Goal: Information Seeking & Learning: Compare options

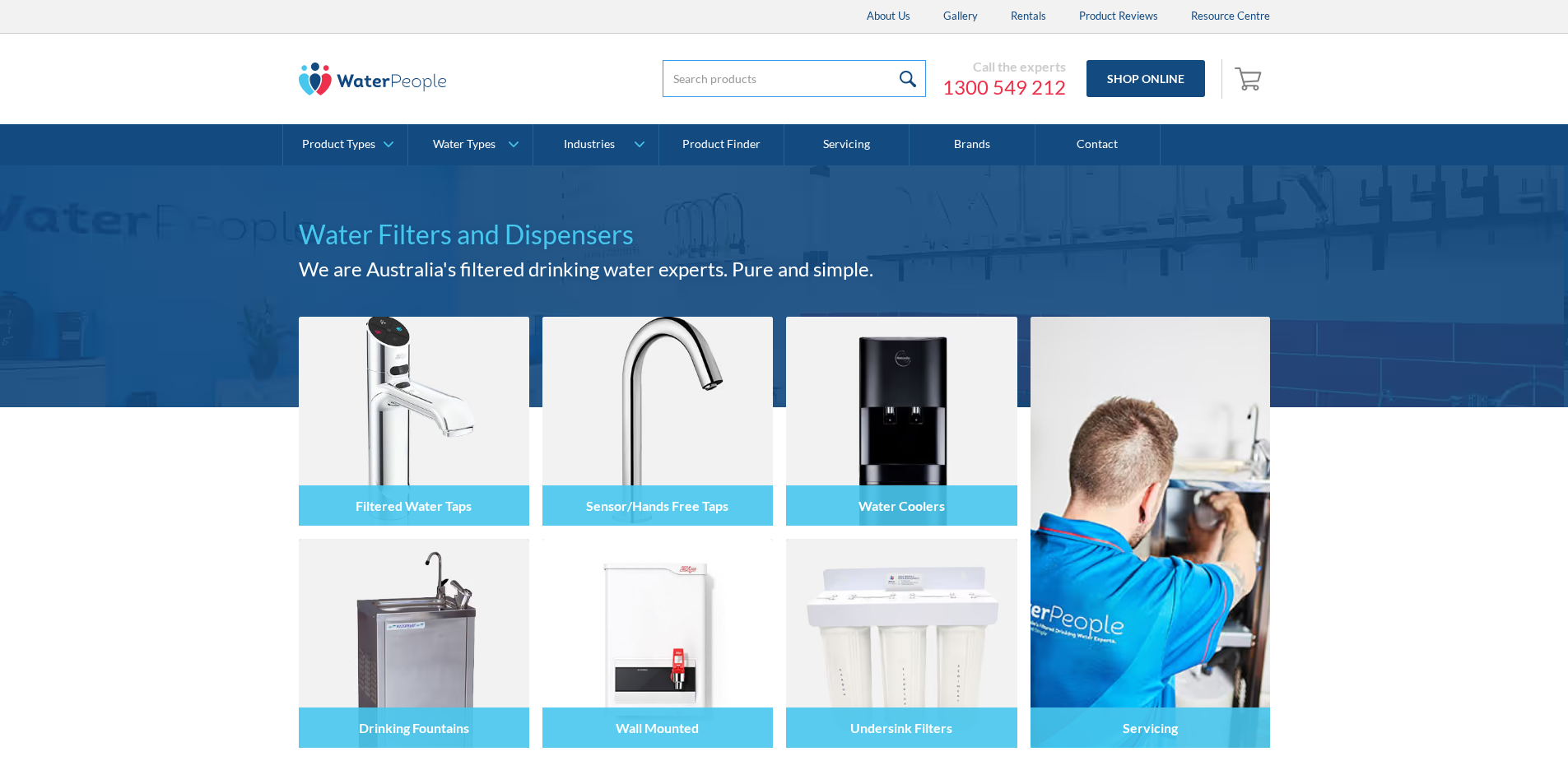
click at [680, 78] on input "search" at bounding box center [793, 78] width 263 height 37
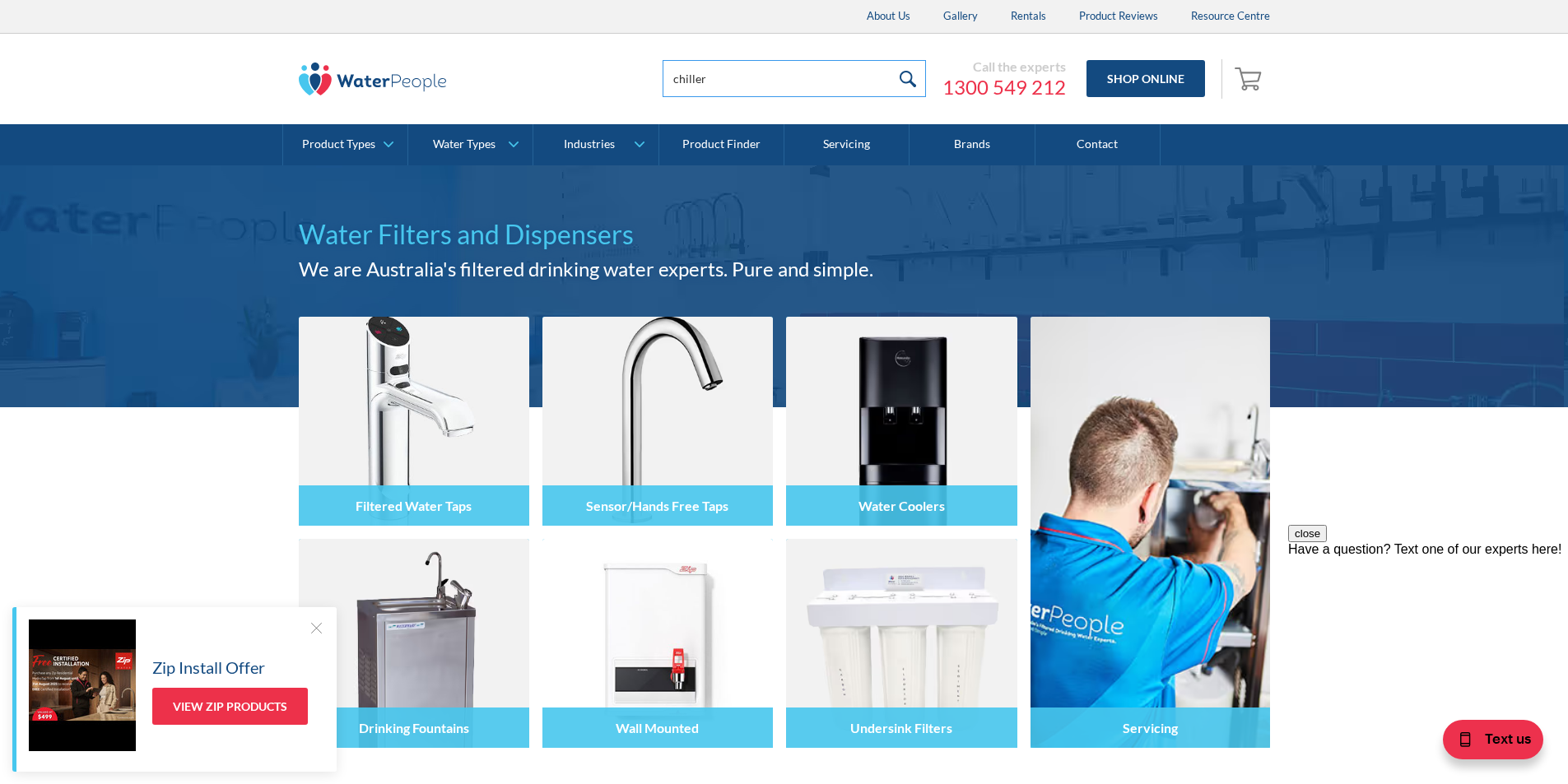
type input "chiller"
click at [911, 72] on input "submit" at bounding box center [907, 78] width 35 height 37
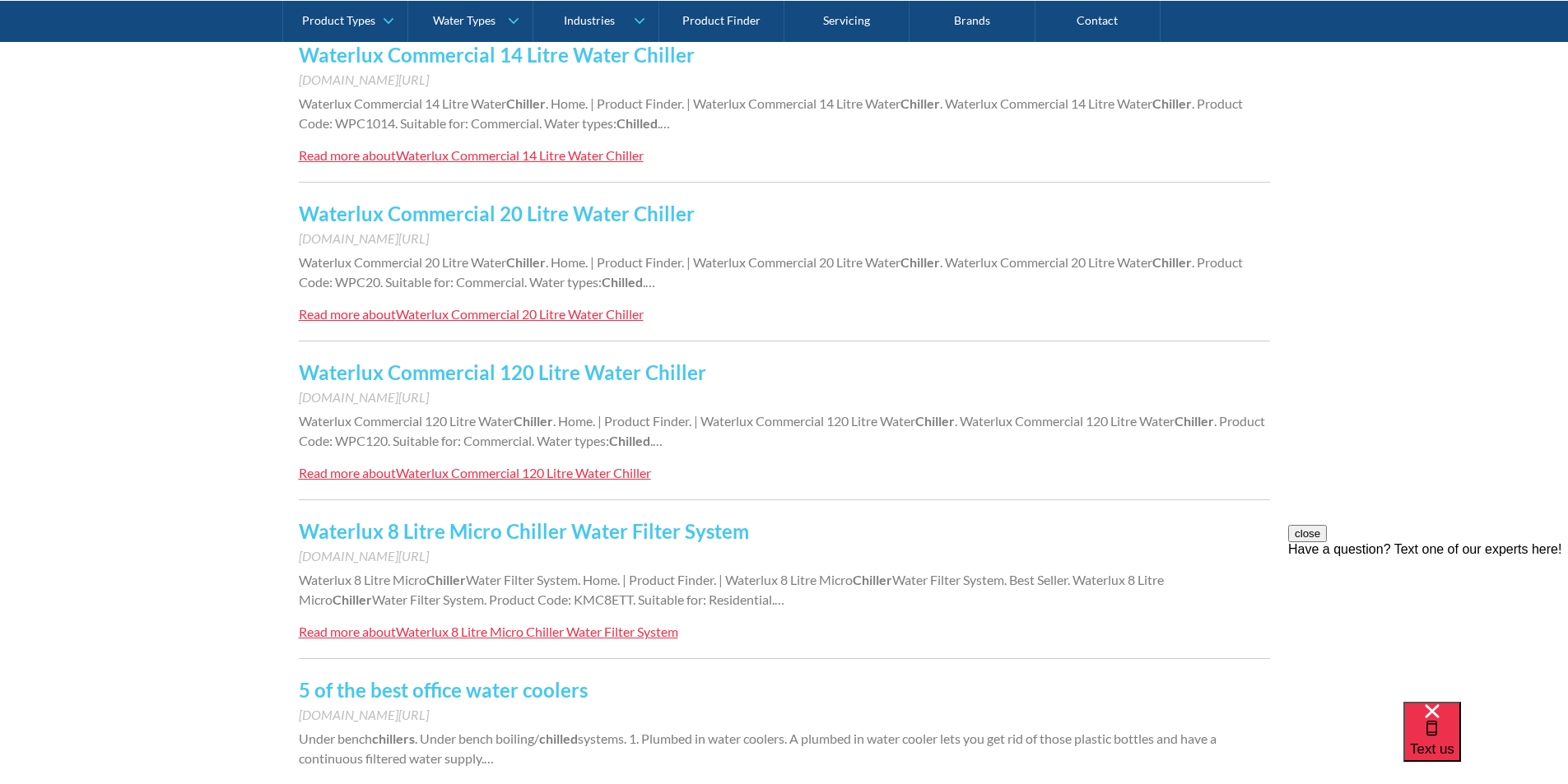
click at [474, 529] on link "Waterlux 8 Litre Micro Chiller Water Filter System" at bounding box center [524, 531] width 450 height 24
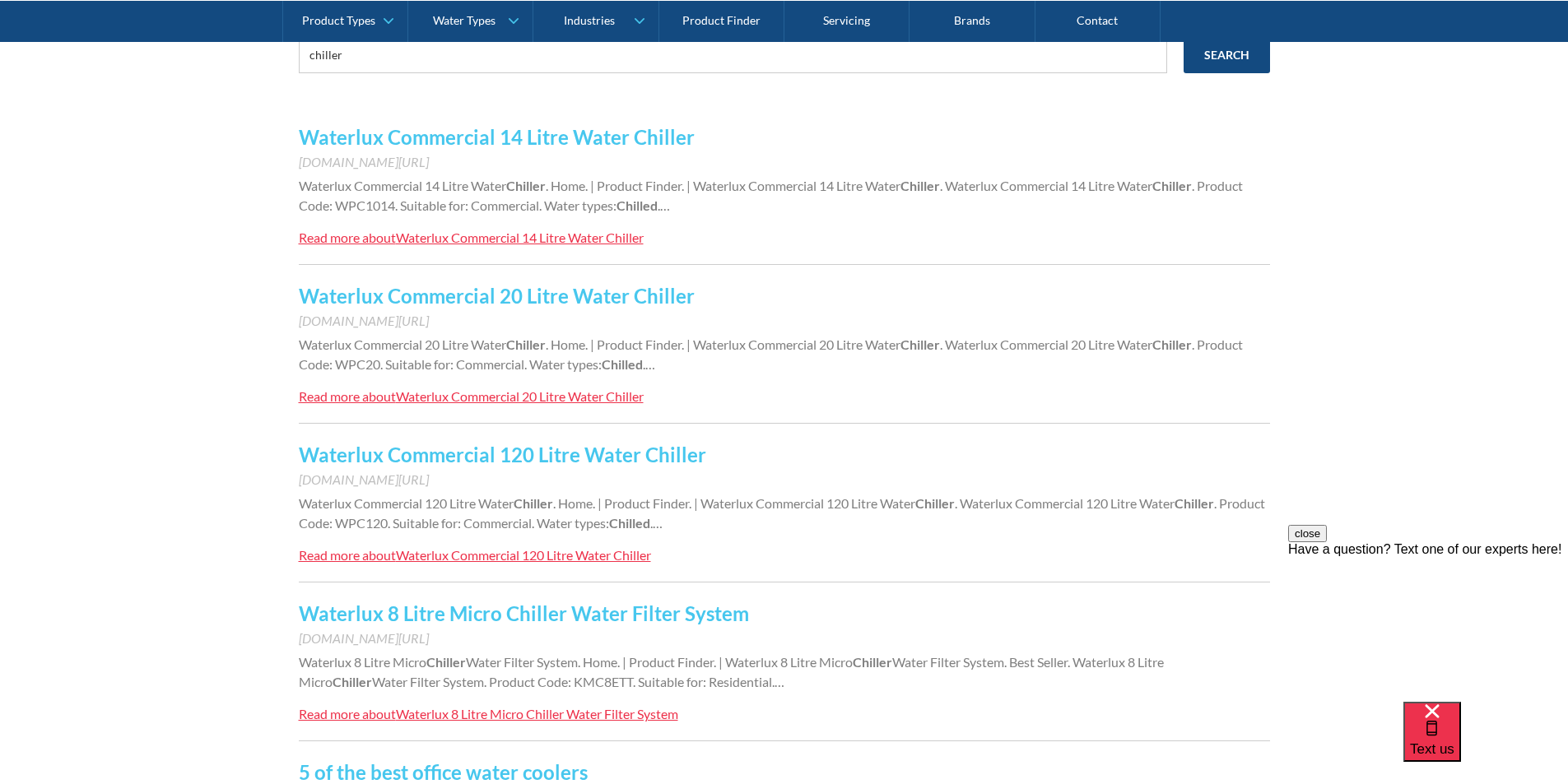
click at [522, 139] on link "Waterlux Commercial 14 Litre Water Chiller" at bounding box center [496, 137] width 396 height 24
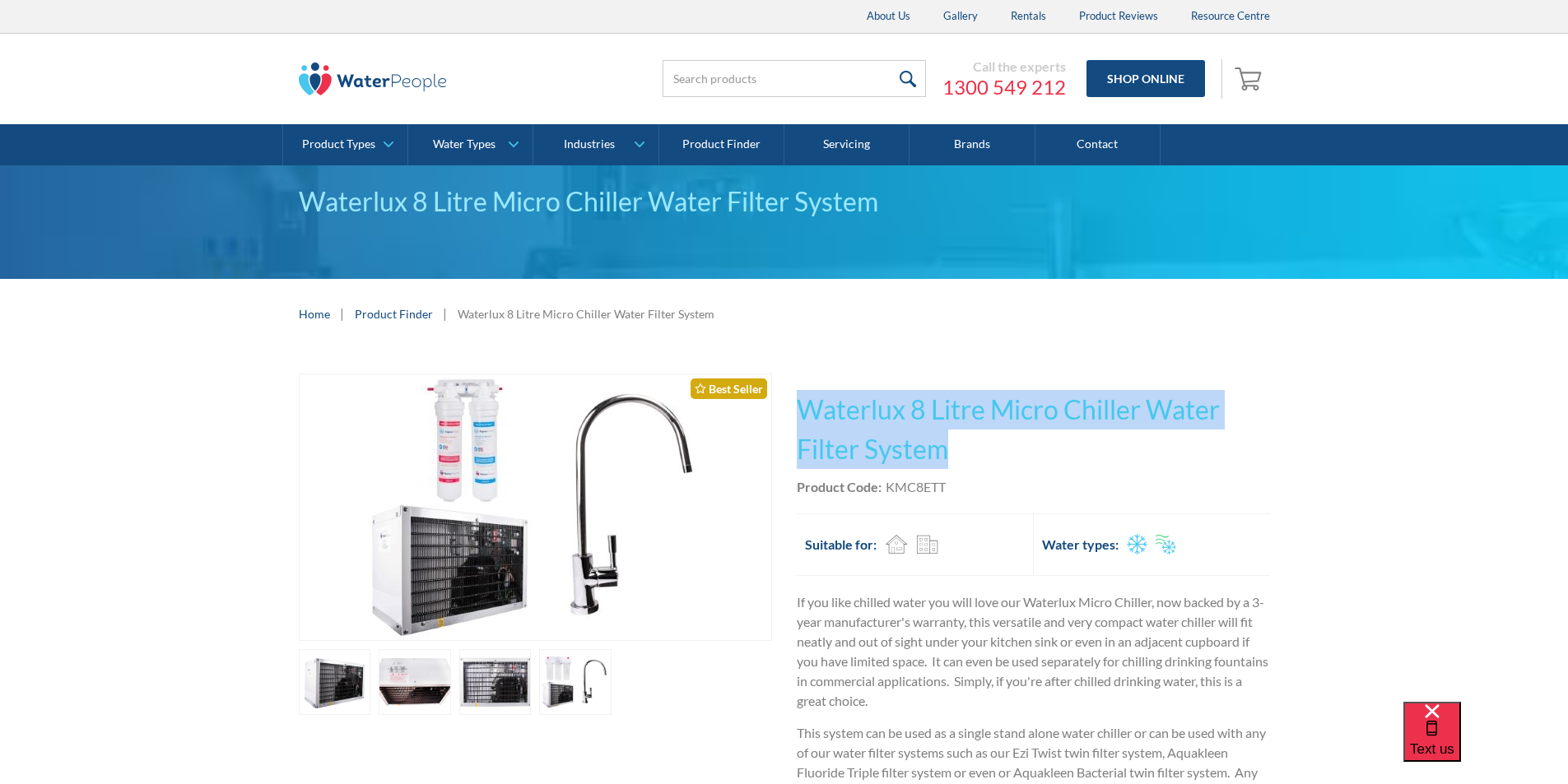
drag, startPoint x: 949, startPoint y: 453, endPoint x: 810, endPoint y: 420, distance: 142.9
click at [797, 418] on h1 "Waterlux 8 Litre Micro Chiller Water Filter System" at bounding box center [1033, 429] width 474 height 79
copy h1 "Waterlux 8 Litre Micro Chiller Water Filter System"
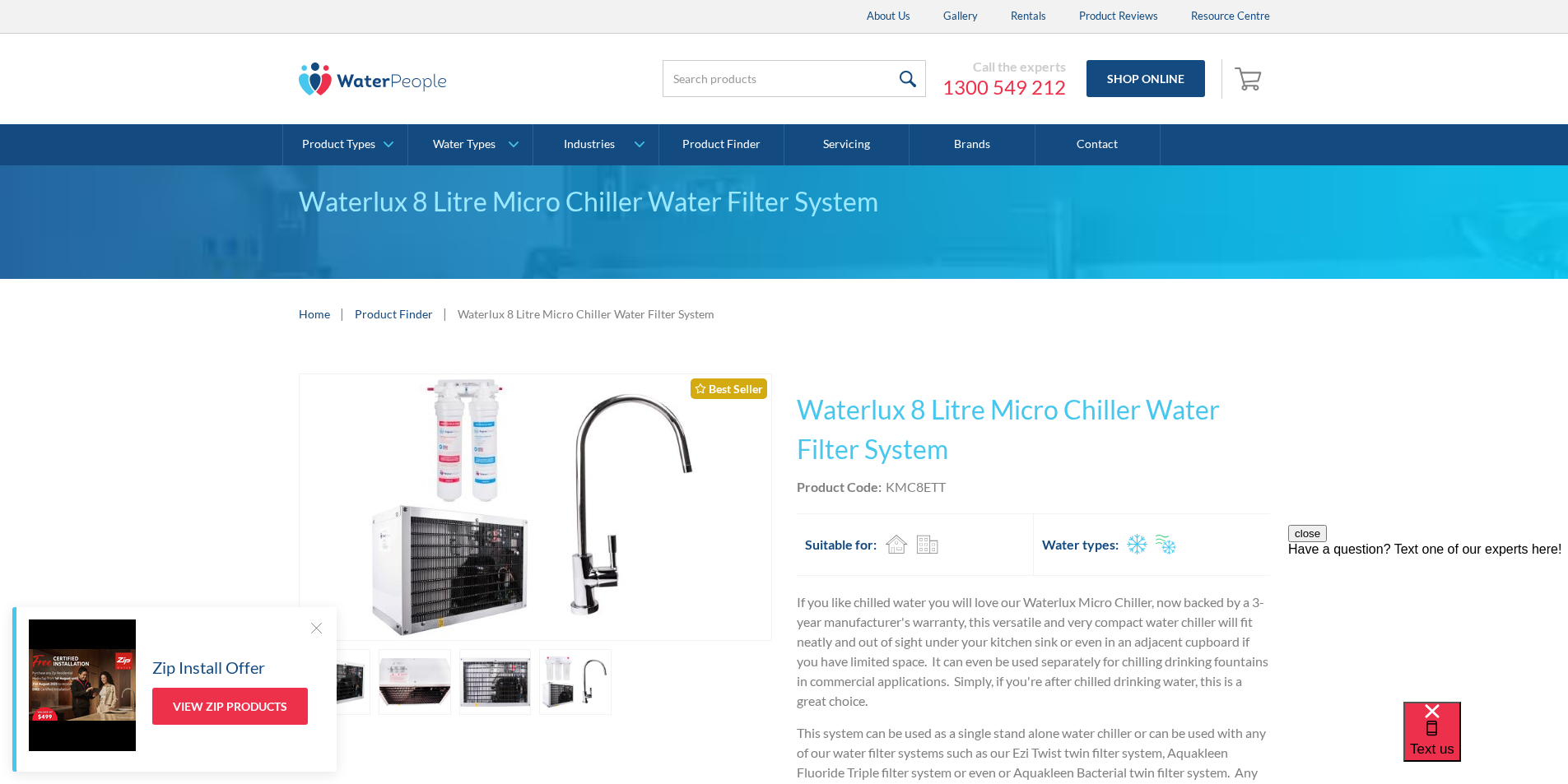
click at [956, 495] on div "Product Code: KMC8ETT" at bounding box center [1033, 487] width 474 height 20
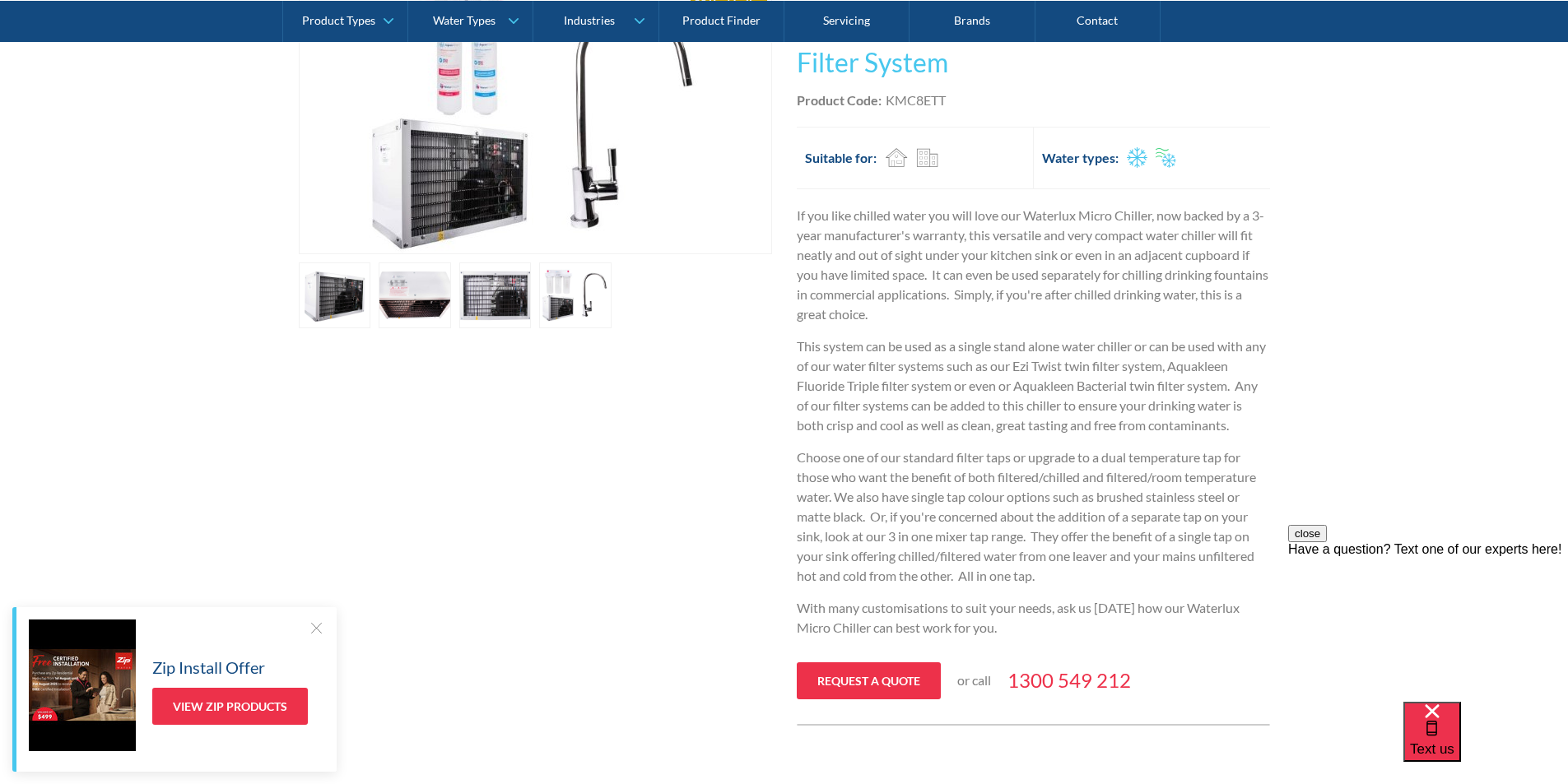
scroll to position [164, 0]
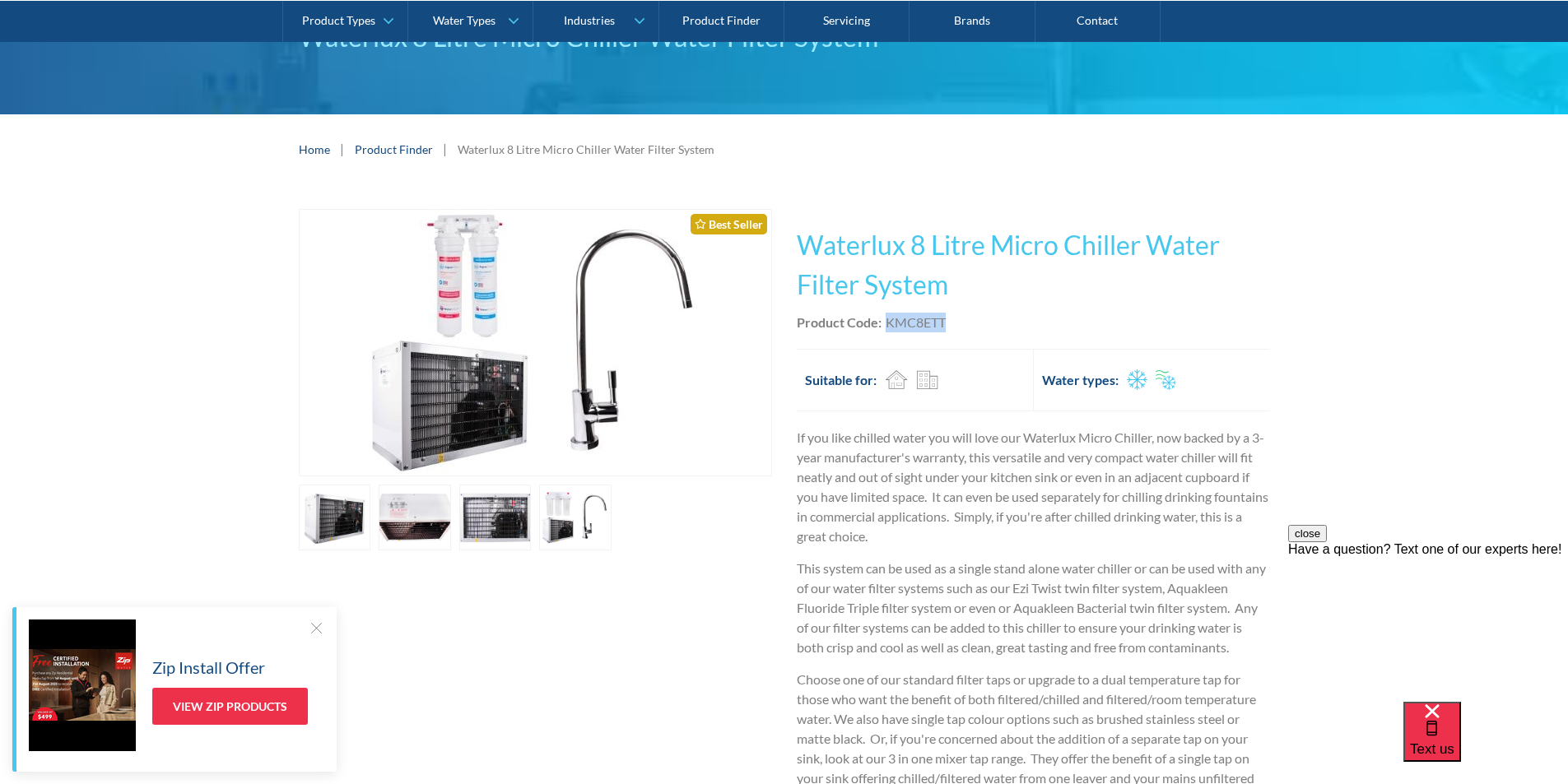
drag, startPoint x: 961, startPoint y: 320, endPoint x: 887, endPoint y: 328, distance: 74.4
click at [885, 328] on div "Product Code: KMC8ETT" at bounding box center [1033, 323] width 474 height 20
copy div "KMC8ETT"
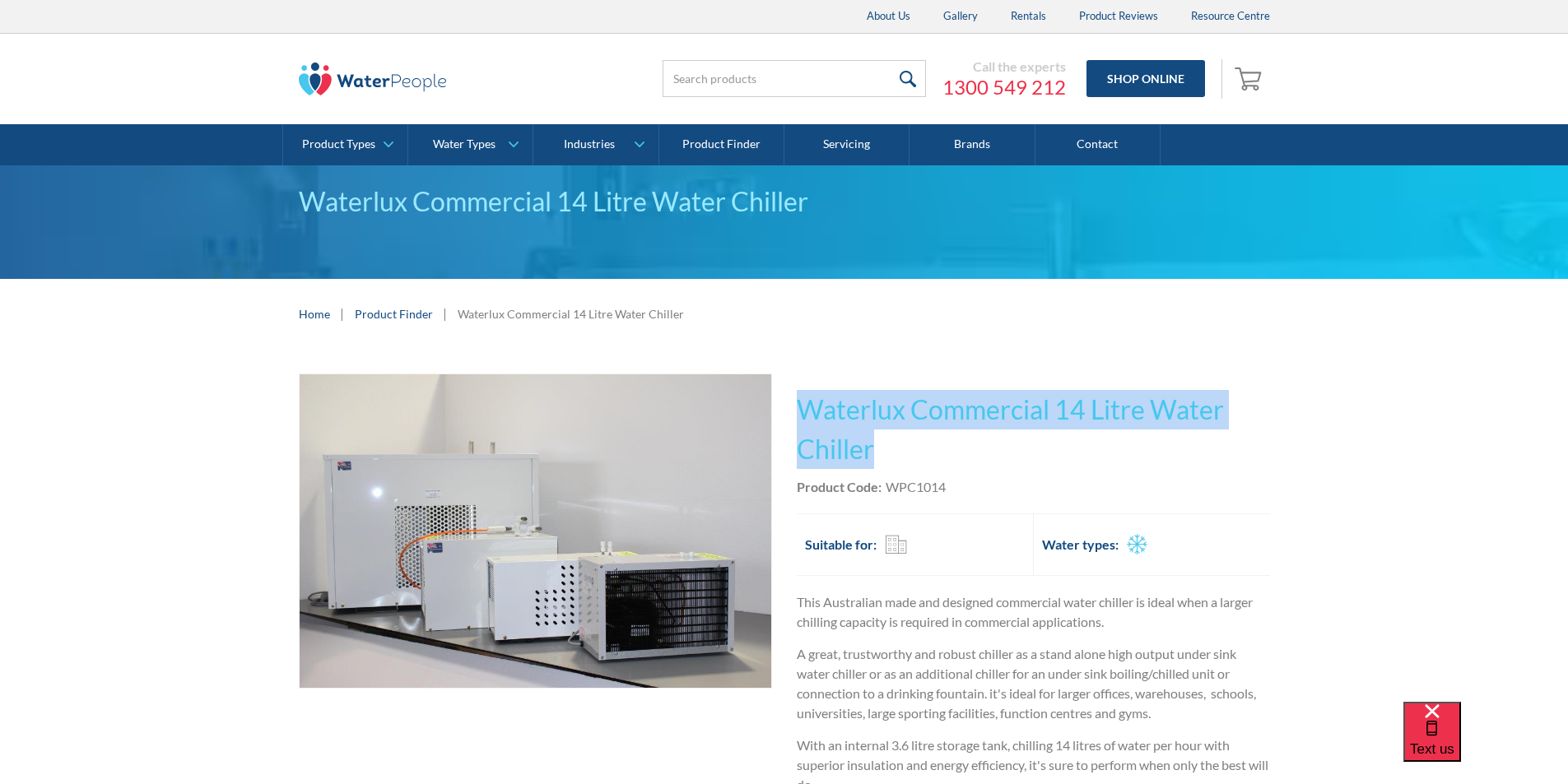
drag, startPoint x: 879, startPoint y: 448, endPoint x: 798, endPoint y: 401, distance: 93.6
click at [798, 401] on h1 "Waterlux Commercial 14 Litre Water Chiller" at bounding box center [1033, 429] width 474 height 79
copy h1 "Waterlux Commercial 14 Litre Water Chiller"
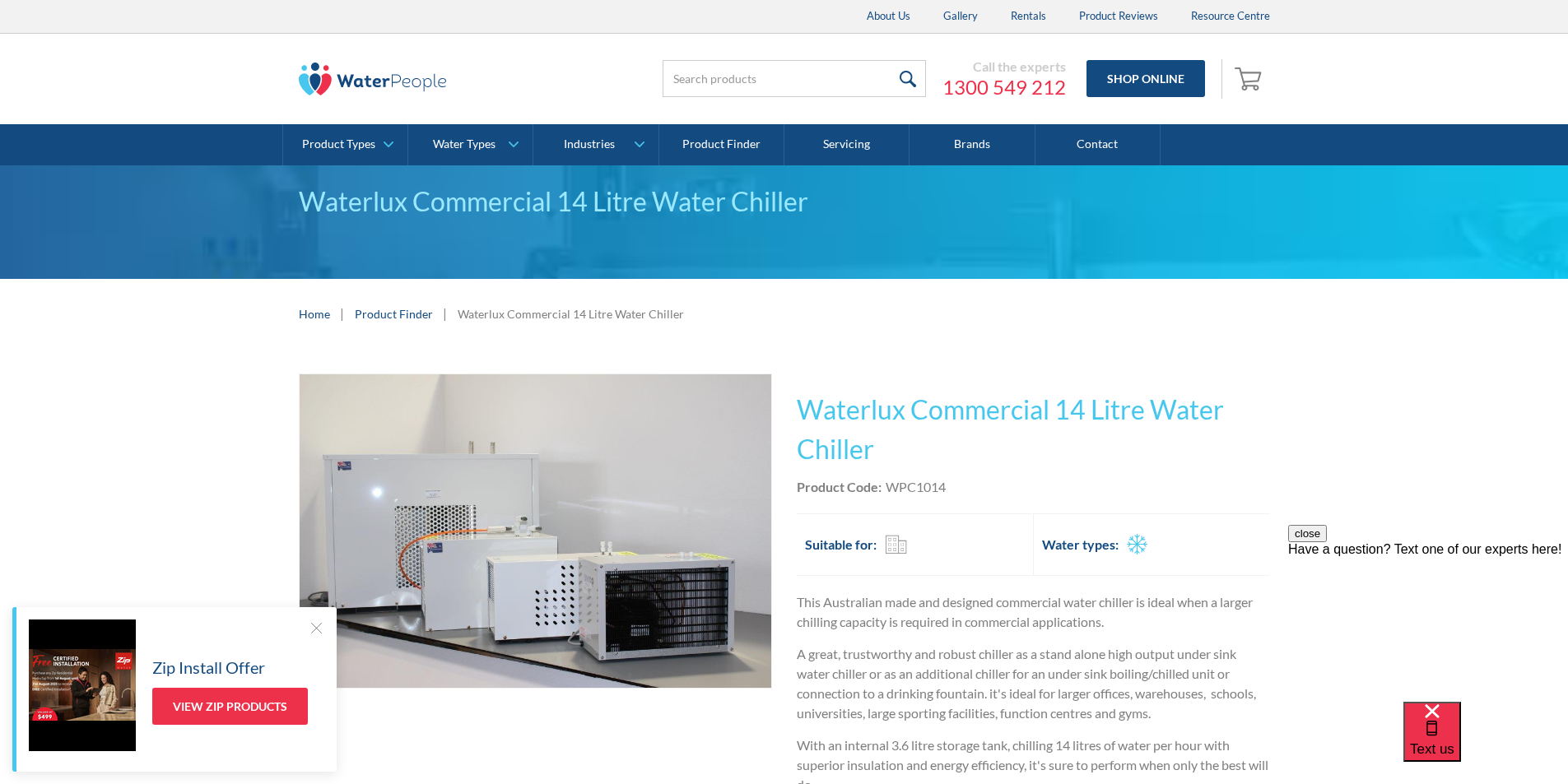
drag, startPoint x: 957, startPoint y: 486, endPoint x: 947, endPoint y: 486, distance: 10.0
click at [956, 486] on div "Product Code: WPC1014" at bounding box center [1033, 487] width 474 height 20
drag, startPoint x: 946, startPoint y: 485, endPoint x: 889, endPoint y: 495, distance: 57.9
click at [889, 495] on div "Product Code: WPC1014" at bounding box center [1033, 487] width 474 height 20
copy div "WPC1014"
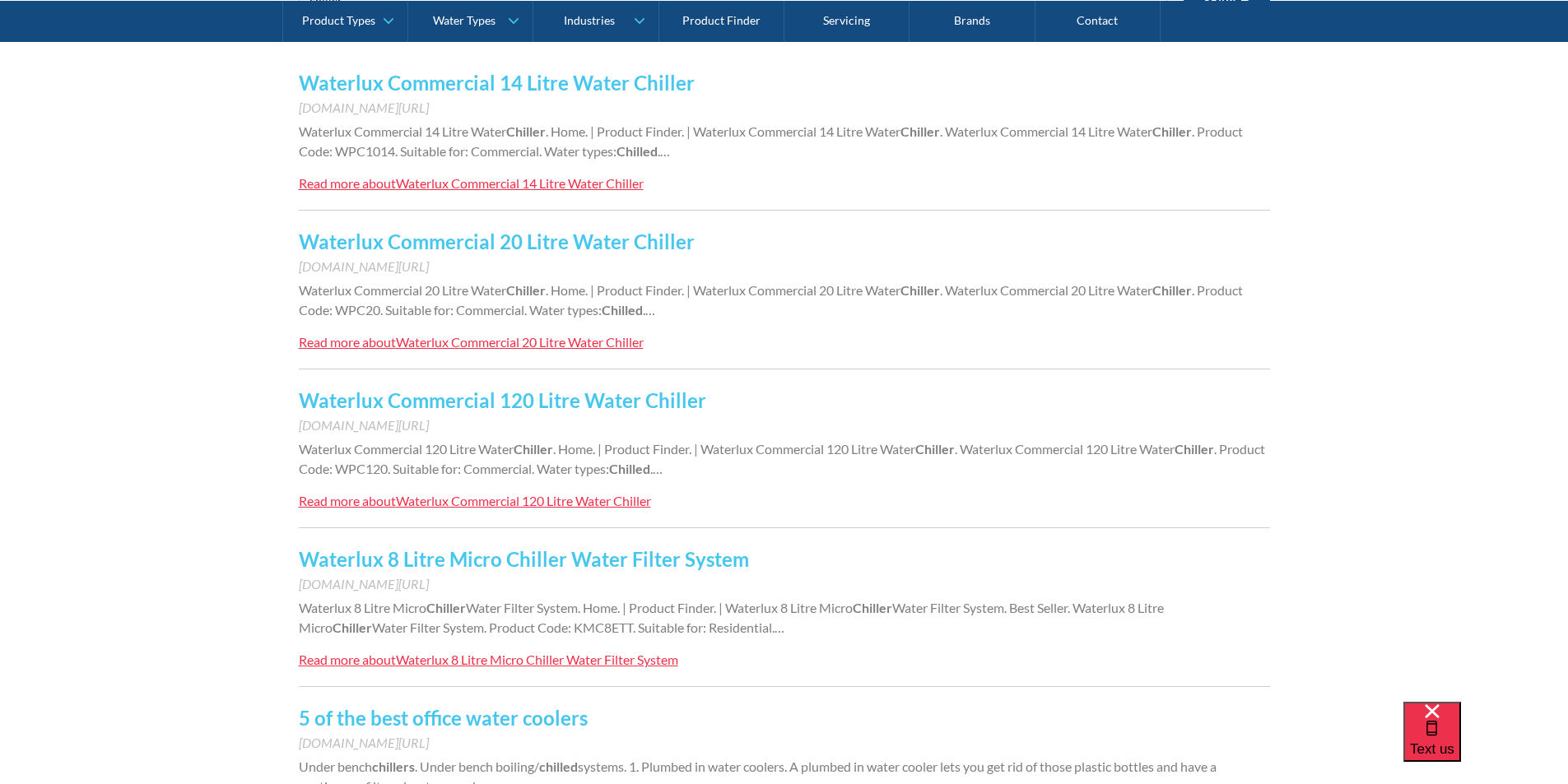
scroll to position [412, 0]
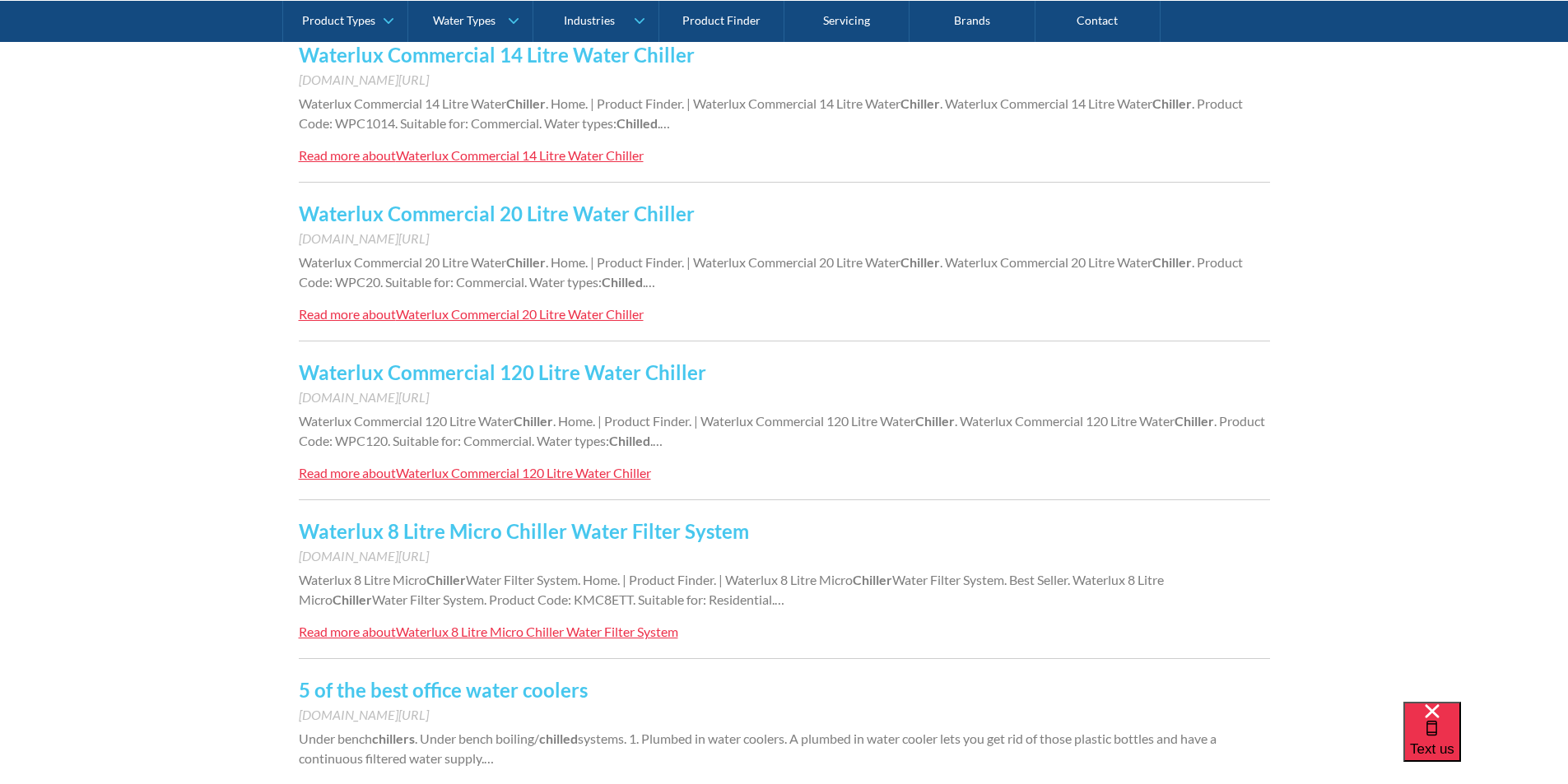
click at [469, 526] on link "Waterlux 8 Litre Micro Chiller Water Filter System" at bounding box center [524, 531] width 450 height 24
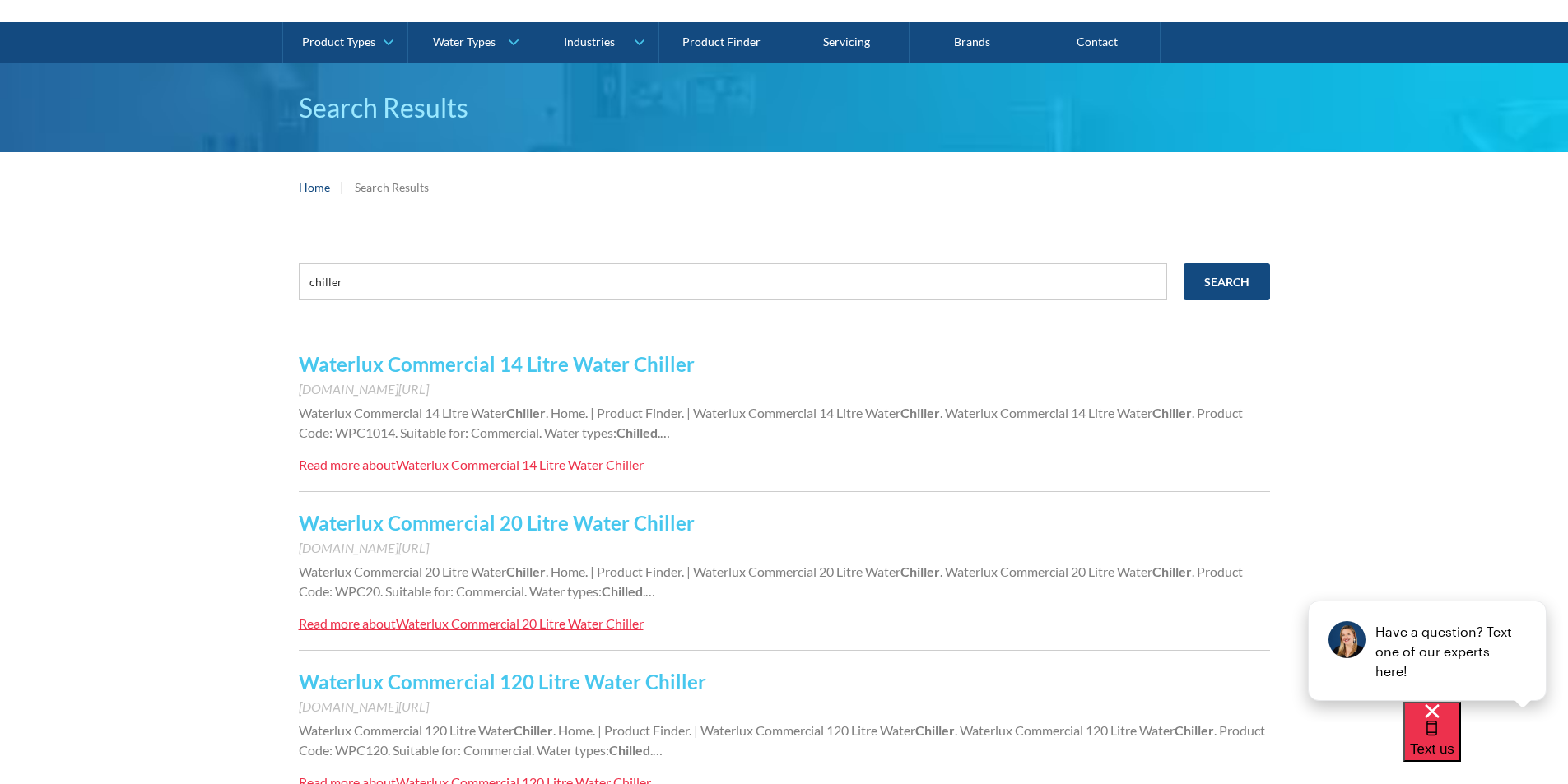
scroll to position [83, 0]
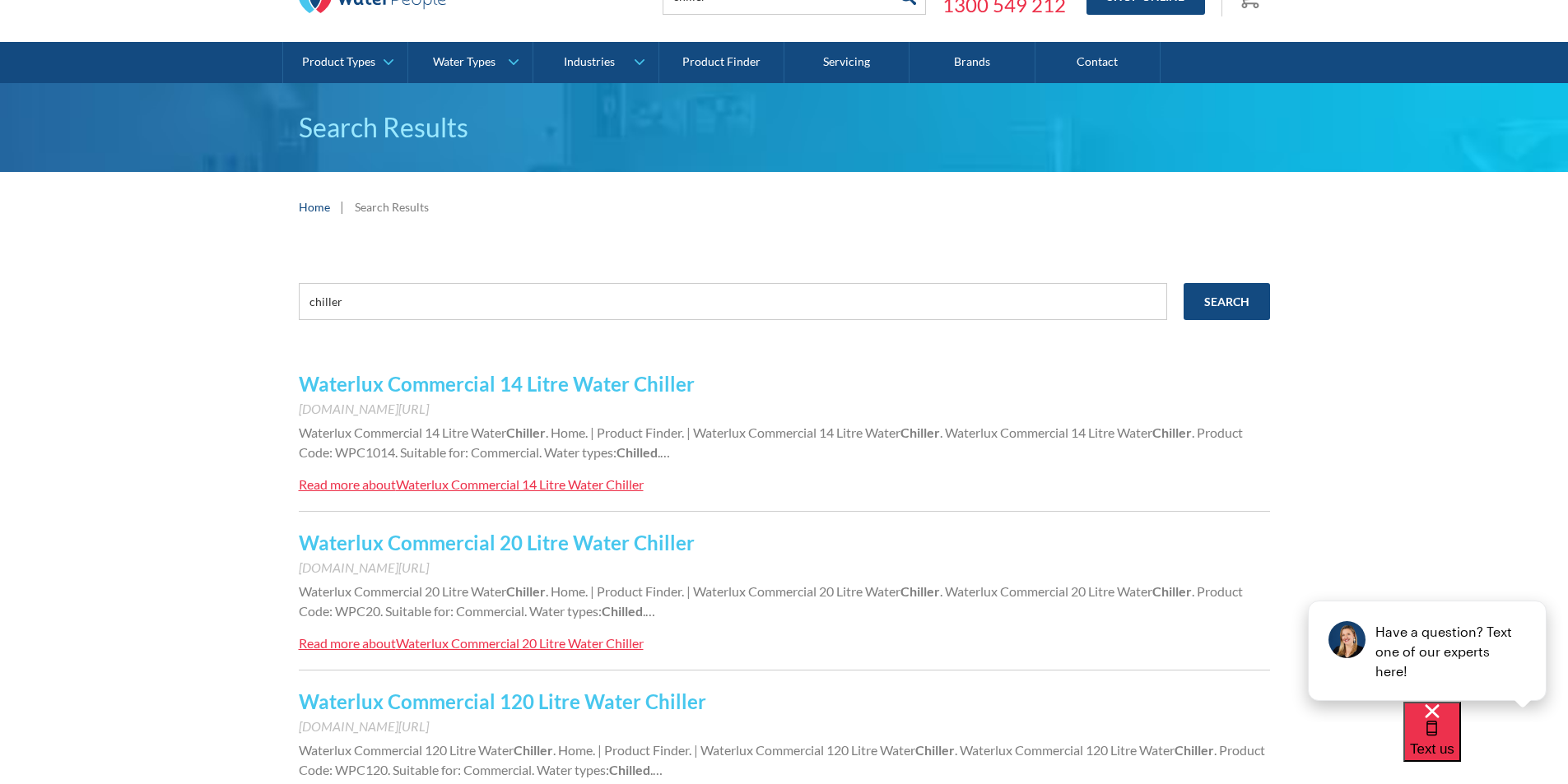
click at [509, 381] on link "Waterlux Commercial 14 Litre Water Chiller" at bounding box center [496, 383] width 396 height 24
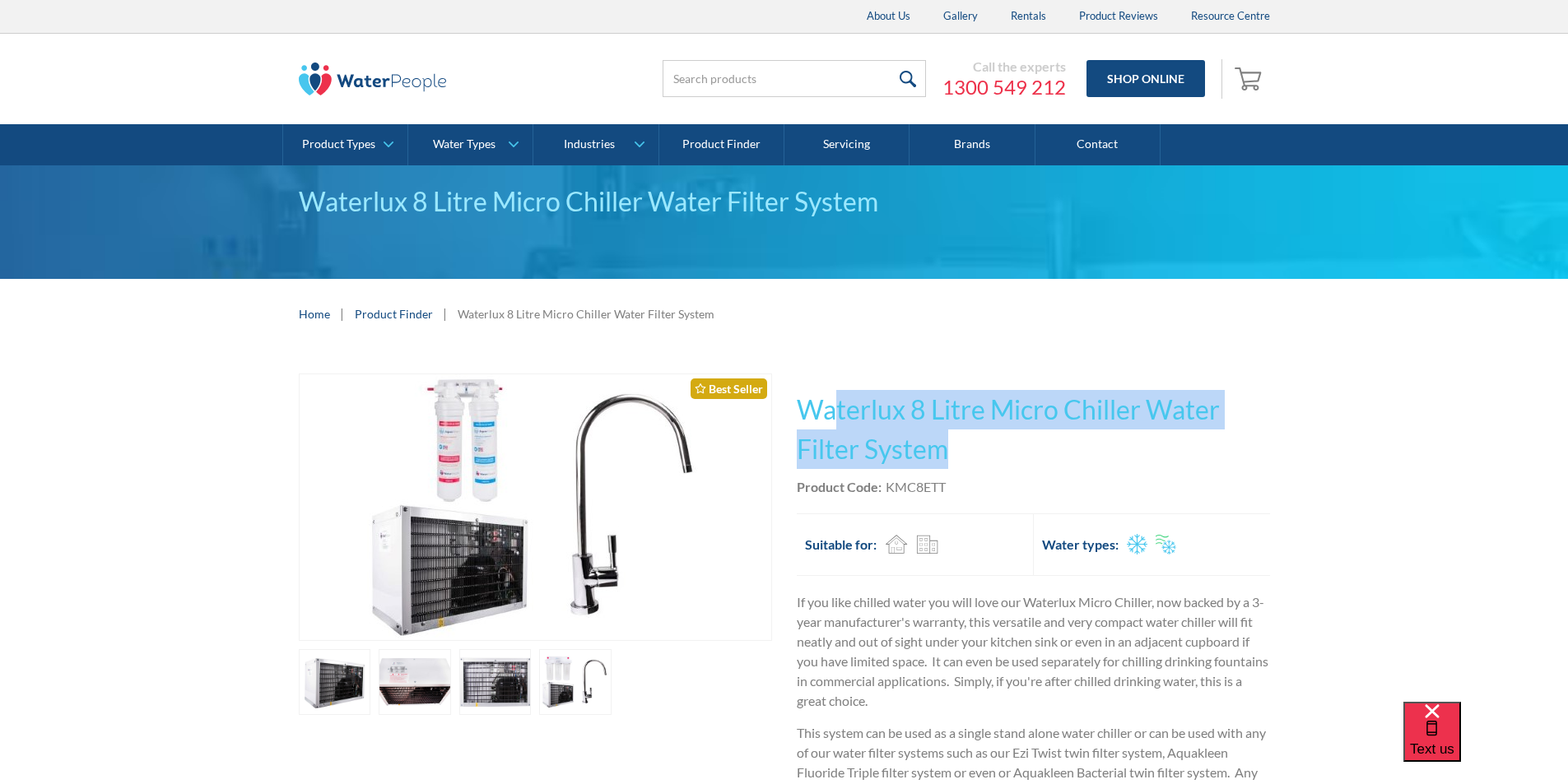
drag, startPoint x: 948, startPoint y: 445, endPoint x: 839, endPoint y: 408, distance: 115.1
click at [839, 407] on h1 "Waterlux 8 Litre Micro Chiller Water Filter System" at bounding box center [1033, 429] width 474 height 79
click at [1012, 441] on h1 "Waterlux 8 Litre Micro Chiller Water Filter System" at bounding box center [1033, 429] width 474 height 79
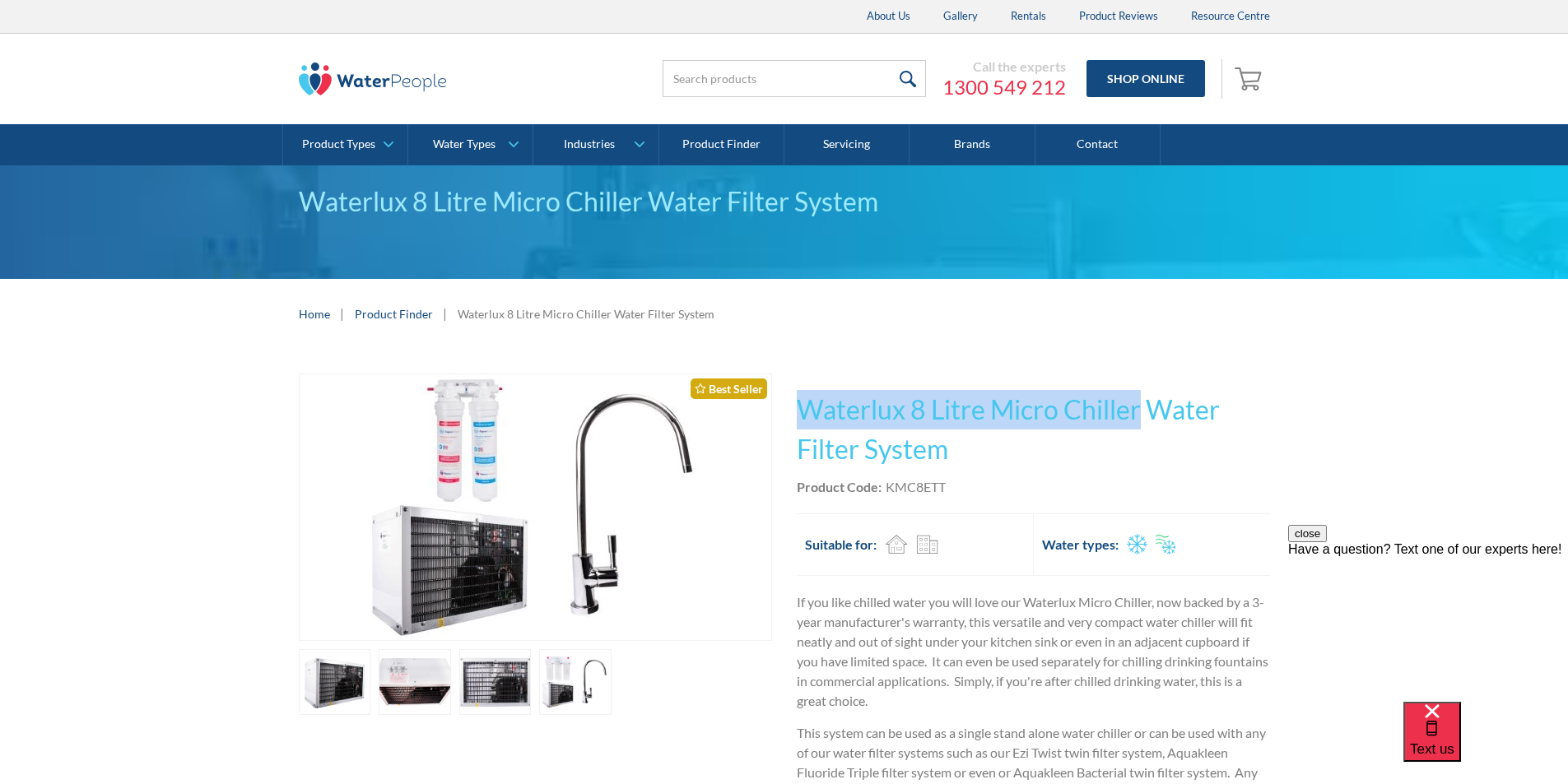
drag, startPoint x: 1140, startPoint y: 409, endPoint x: 797, endPoint y: 399, distance: 343.1
click at [797, 398] on h1 "Waterlux 8 Litre Micro Chiller Water Filter System" at bounding box center [1033, 429] width 474 height 79
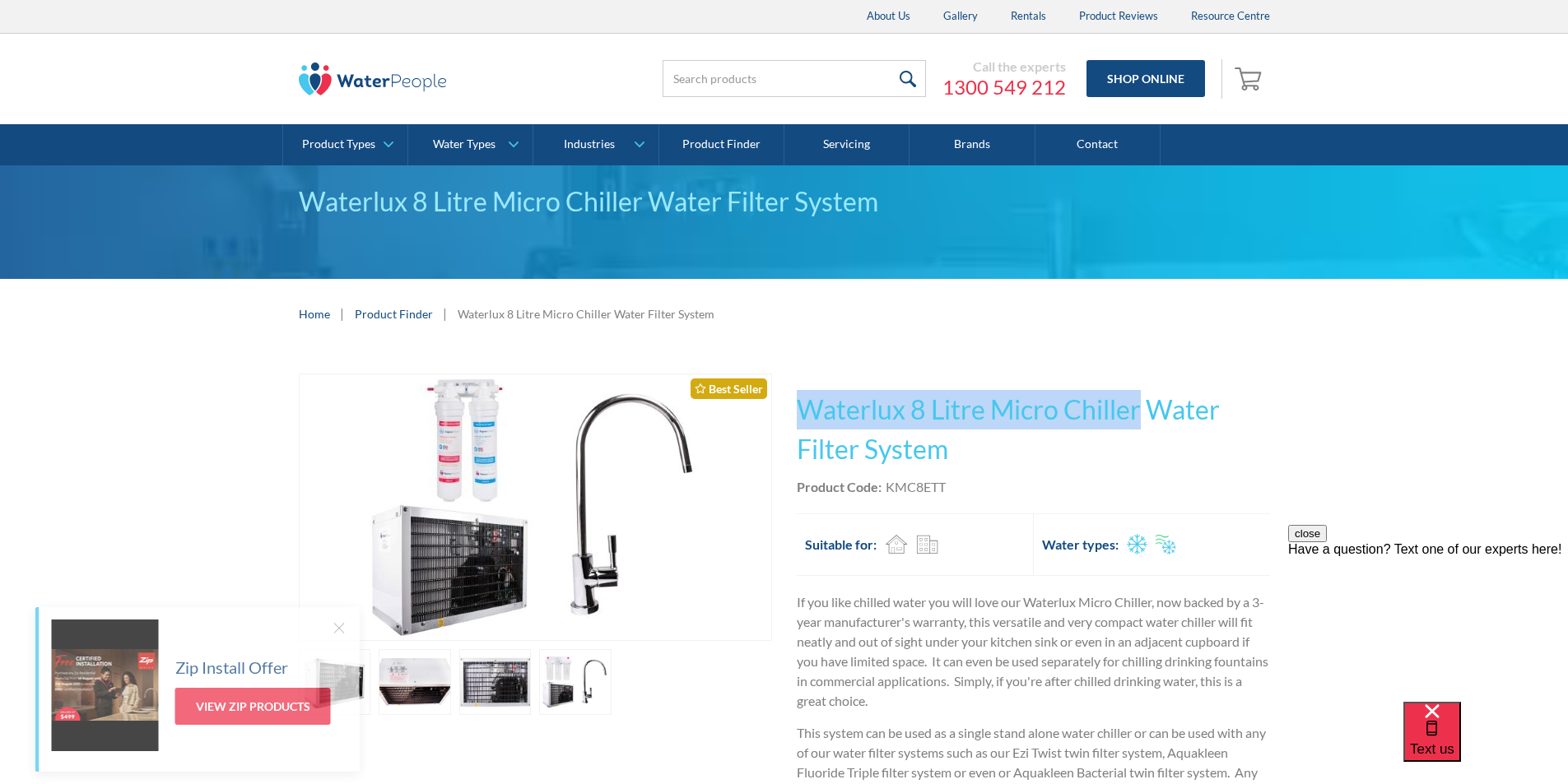
copy h1 "Waterlux 8 Litre Micro Chiller"
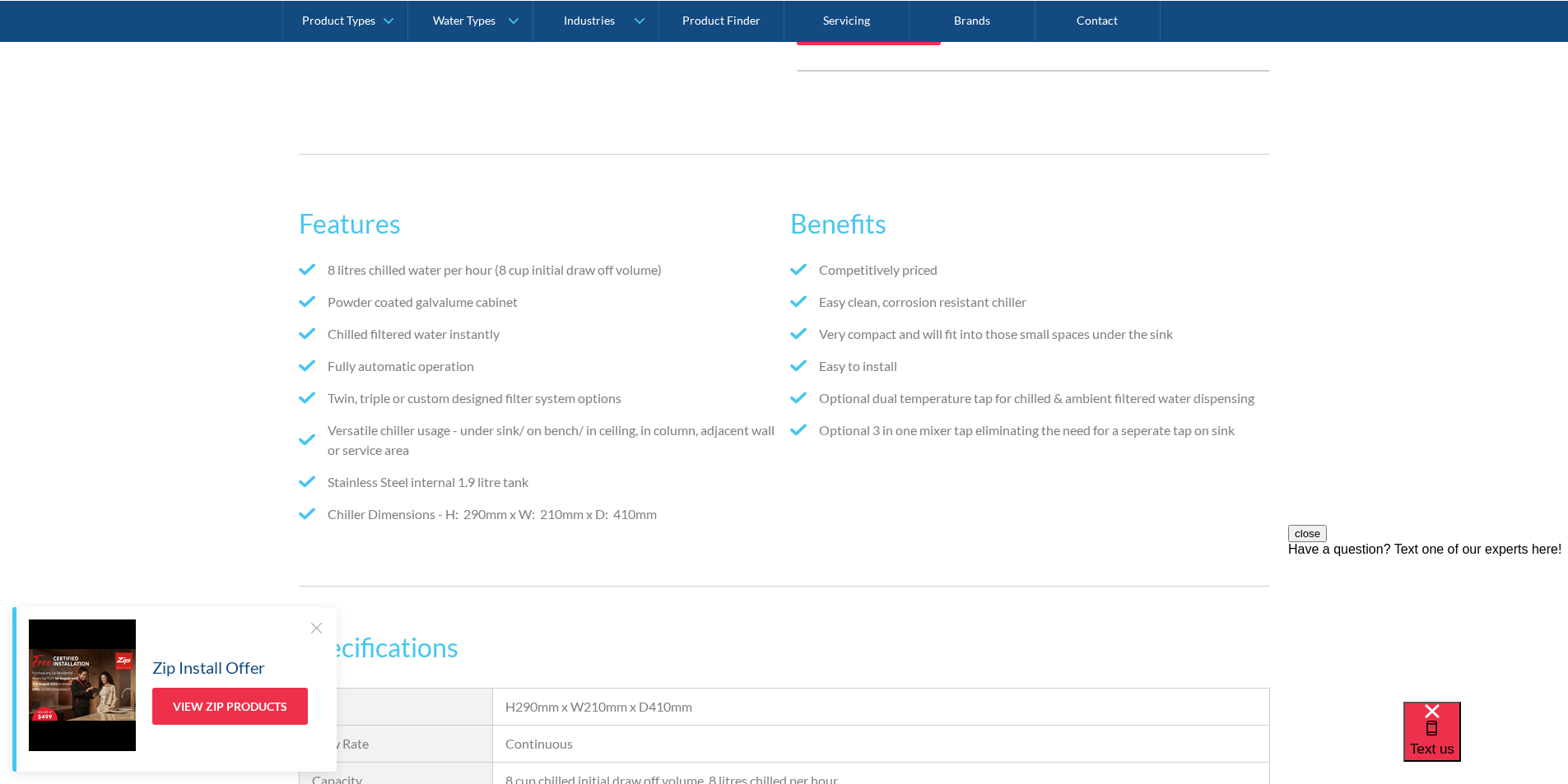
scroll to position [1070, 0]
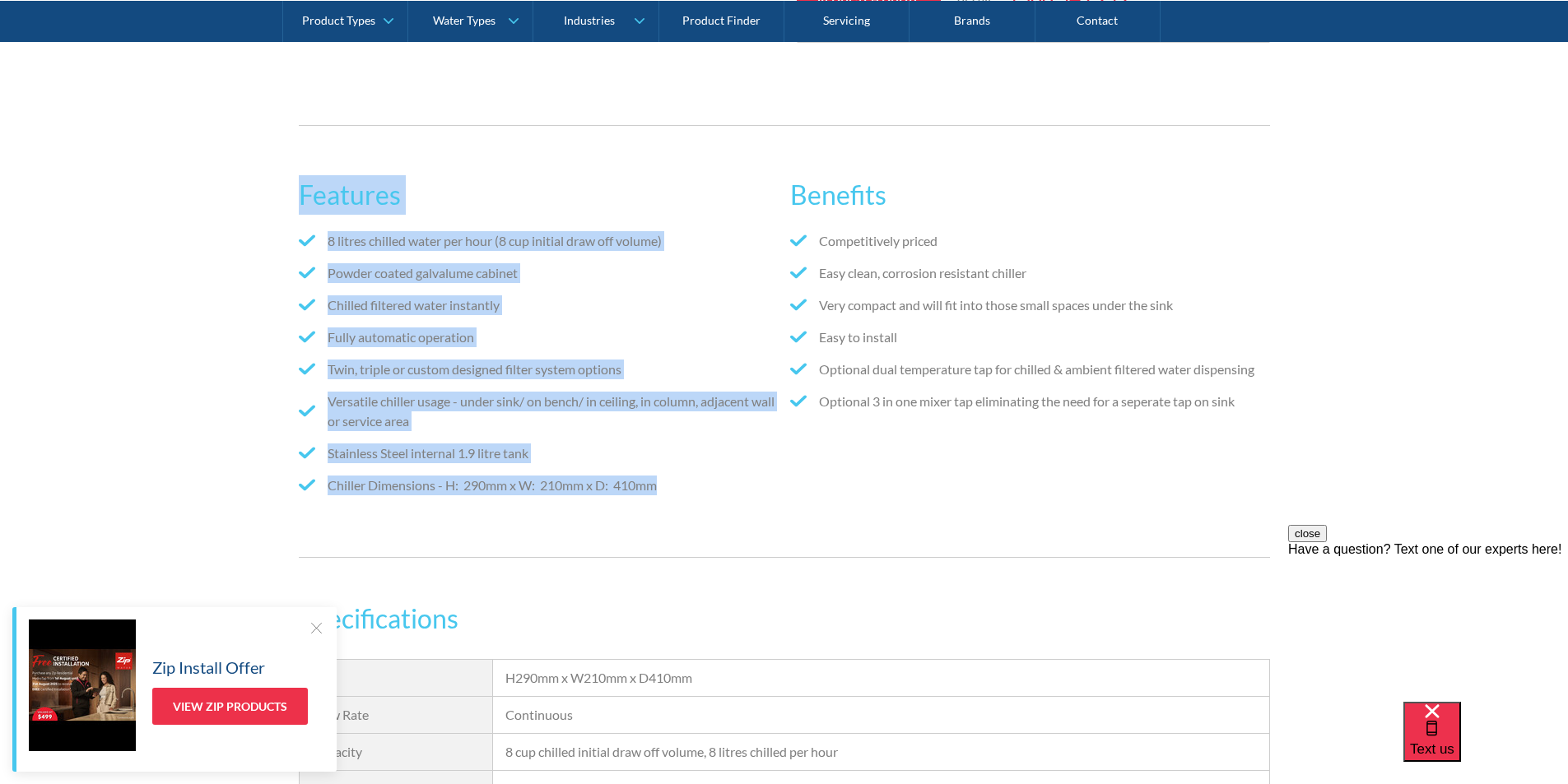
drag, startPoint x: 676, startPoint y: 486, endPoint x: 332, endPoint y: 200, distance: 447.4
click at [288, 191] on div "Features 8 litres chilled water per hour (8 cup initial draw off volume) Powder…" at bounding box center [784, 342] width 1568 height 482
copy div "Features 8 litres chilled water per hour (8 cup initial draw off volume) Powder…"
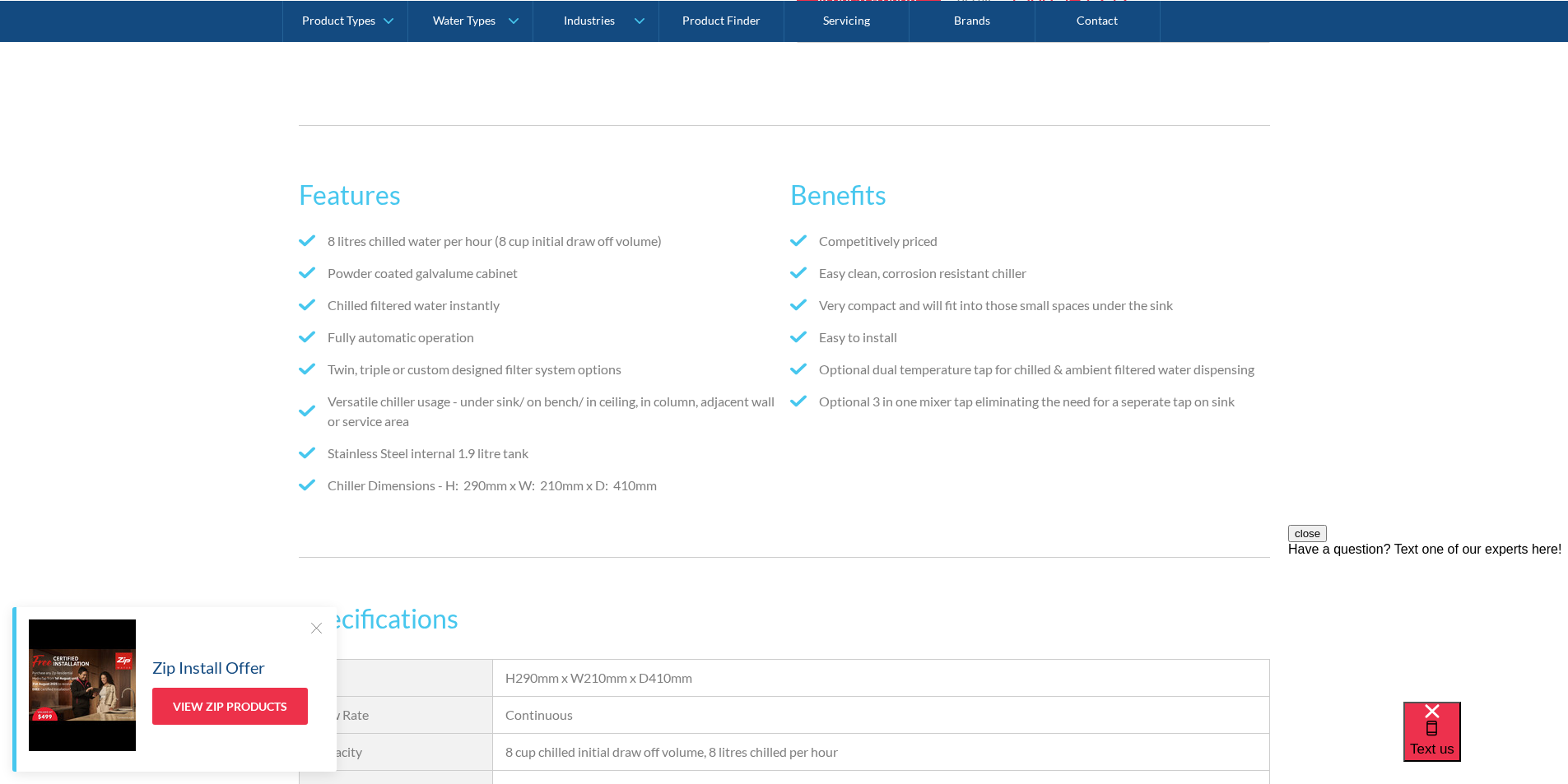
drag, startPoint x: 924, startPoint y: 455, endPoint x: 938, endPoint y: 453, distance: 14.1
click at [938, 453] on div "Benefits Competitively priced Easy clean, corrosion resistant chiller Very comp…" at bounding box center [1029, 341] width 479 height 365
click at [1240, 402] on li "Optional 3 in one mixer tap eliminating the need for a seperate tap on sink" at bounding box center [1029, 401] width 479 height 20
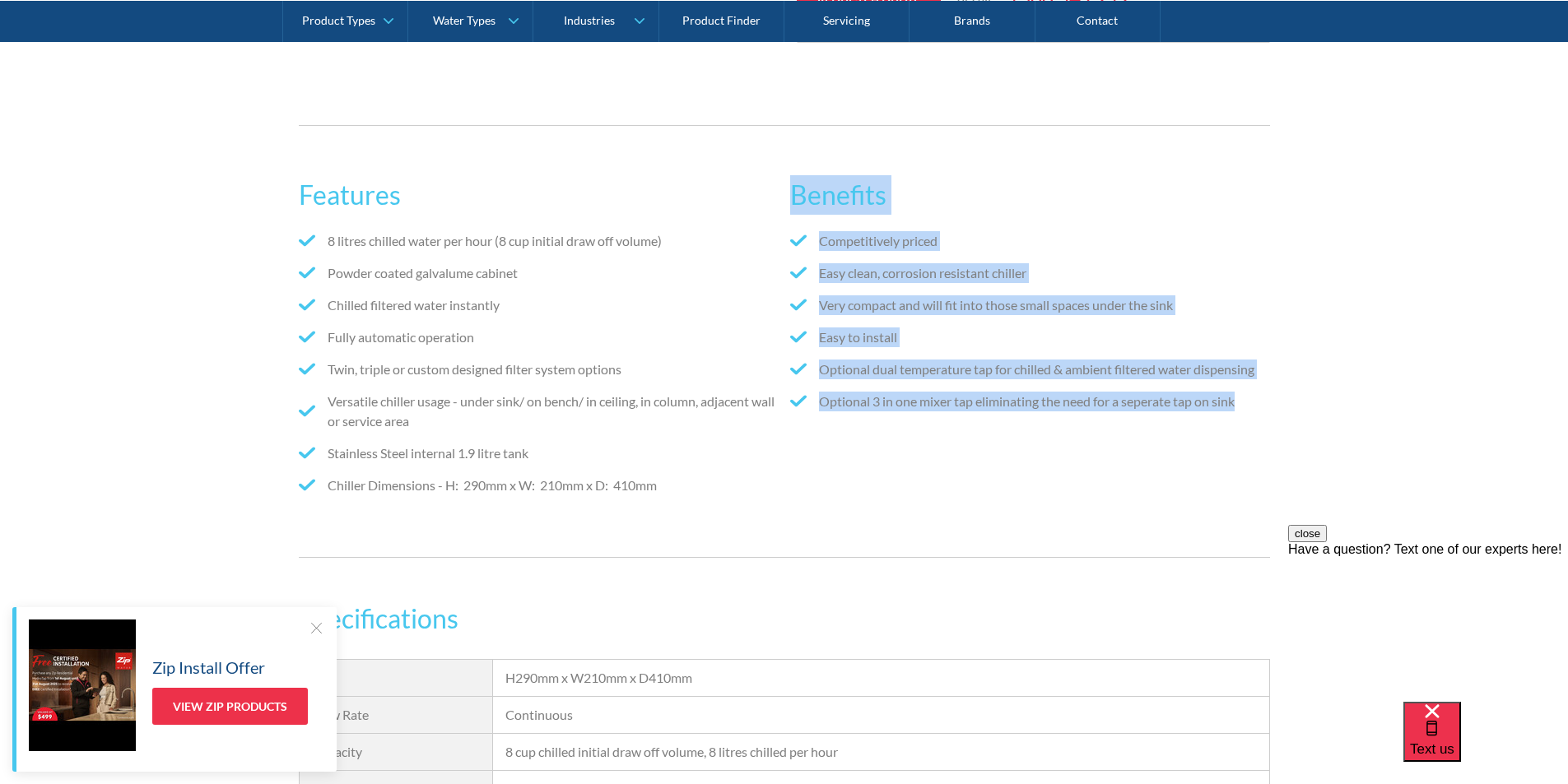
drag, startPoint x: 1217, startPoint y: 404, endPoint x: 791, endPoint y: 189, distance: 477.2
click at [788, 187] on div "Features 8 litres chilled water per hour (8 cup initial draw off volume) Powder…" at bounding box center [784, 341] width 971 height 365
copy div "Benefits Competitively priced Easy clean, corrosion resistant chiller Very comp…"
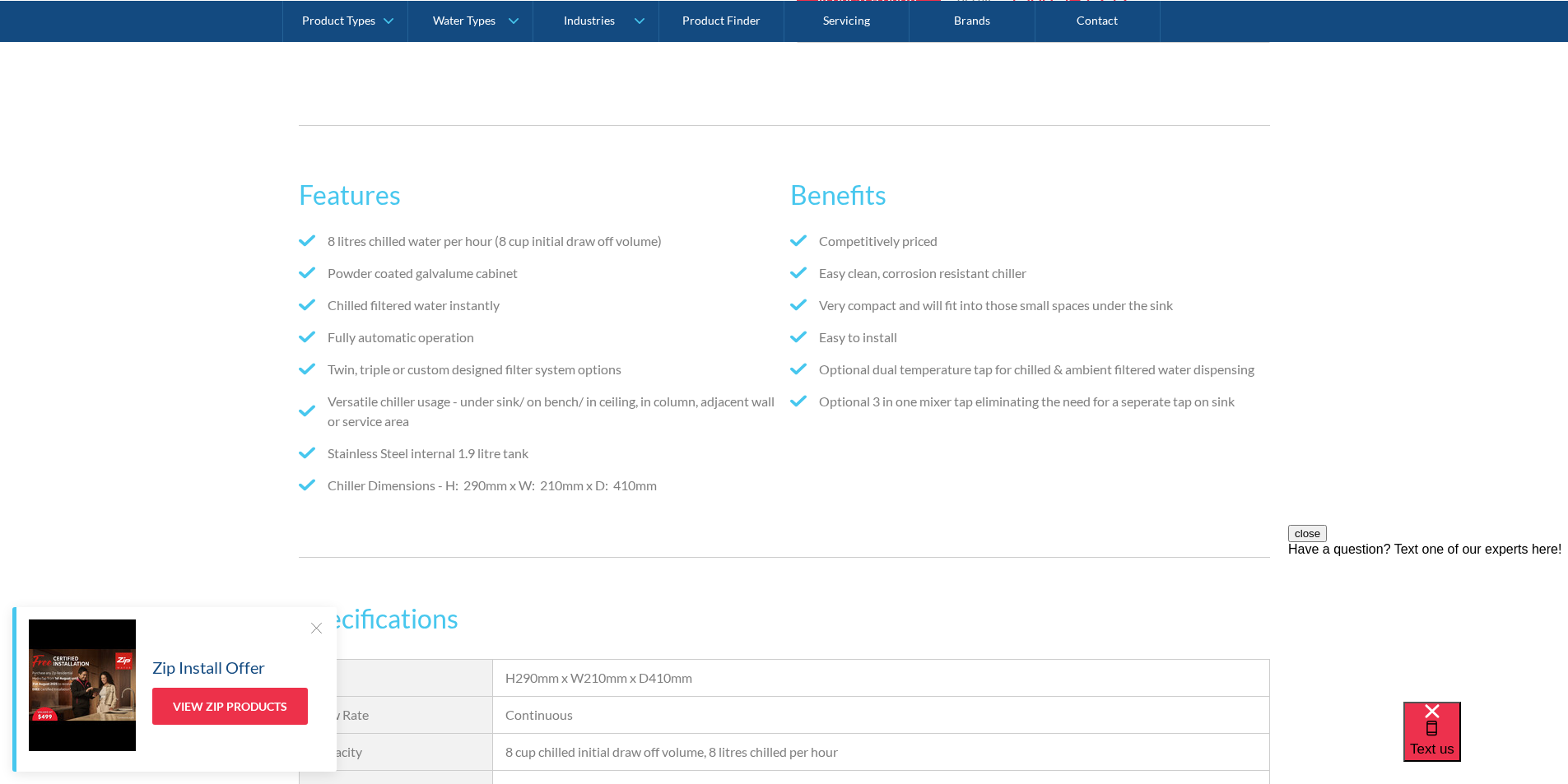
click at [634, 340] on li "Fully automatic operation" at bounding box center [538, 337] width 479 height 20
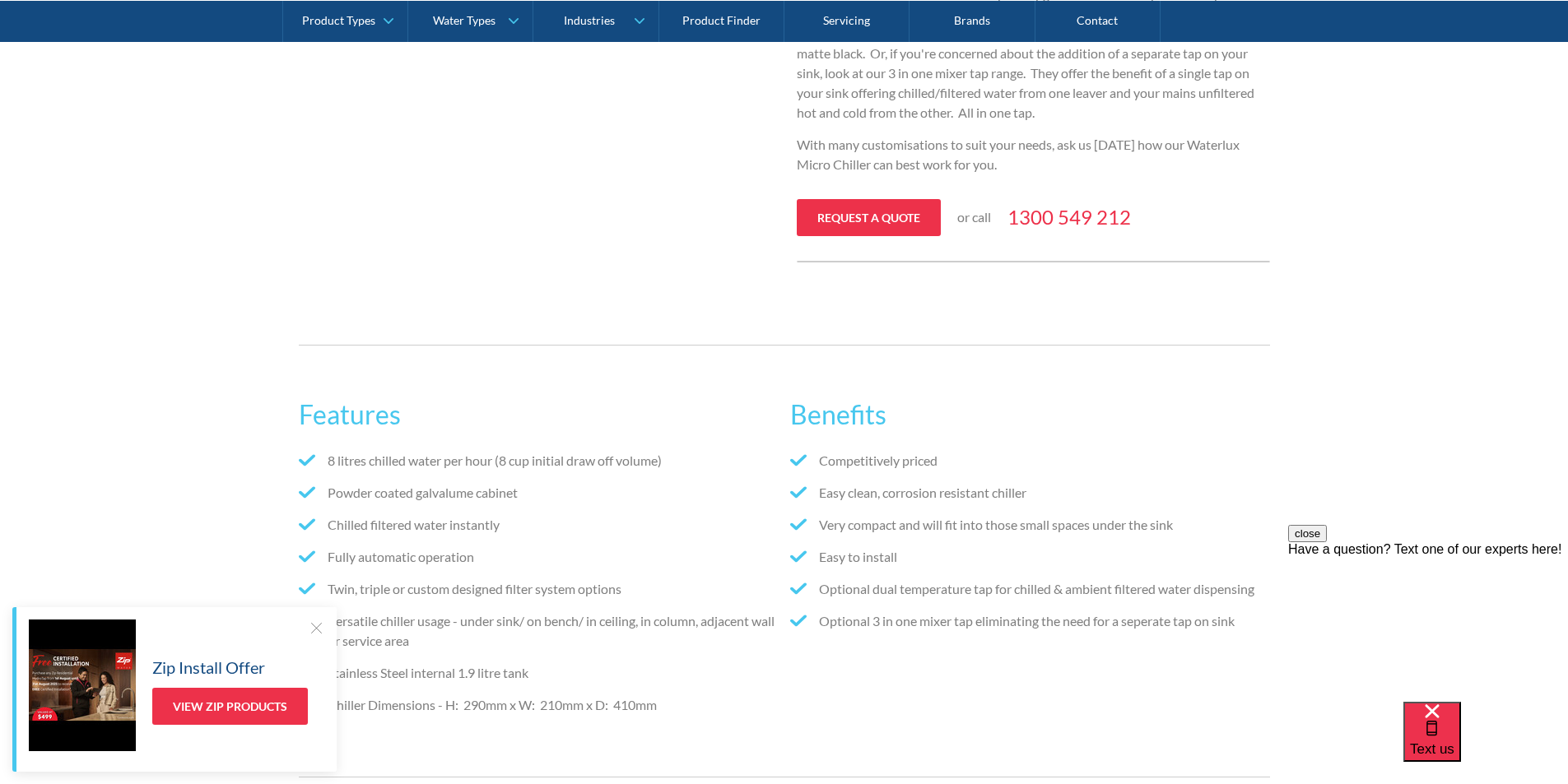
scroll to position [823, 0]
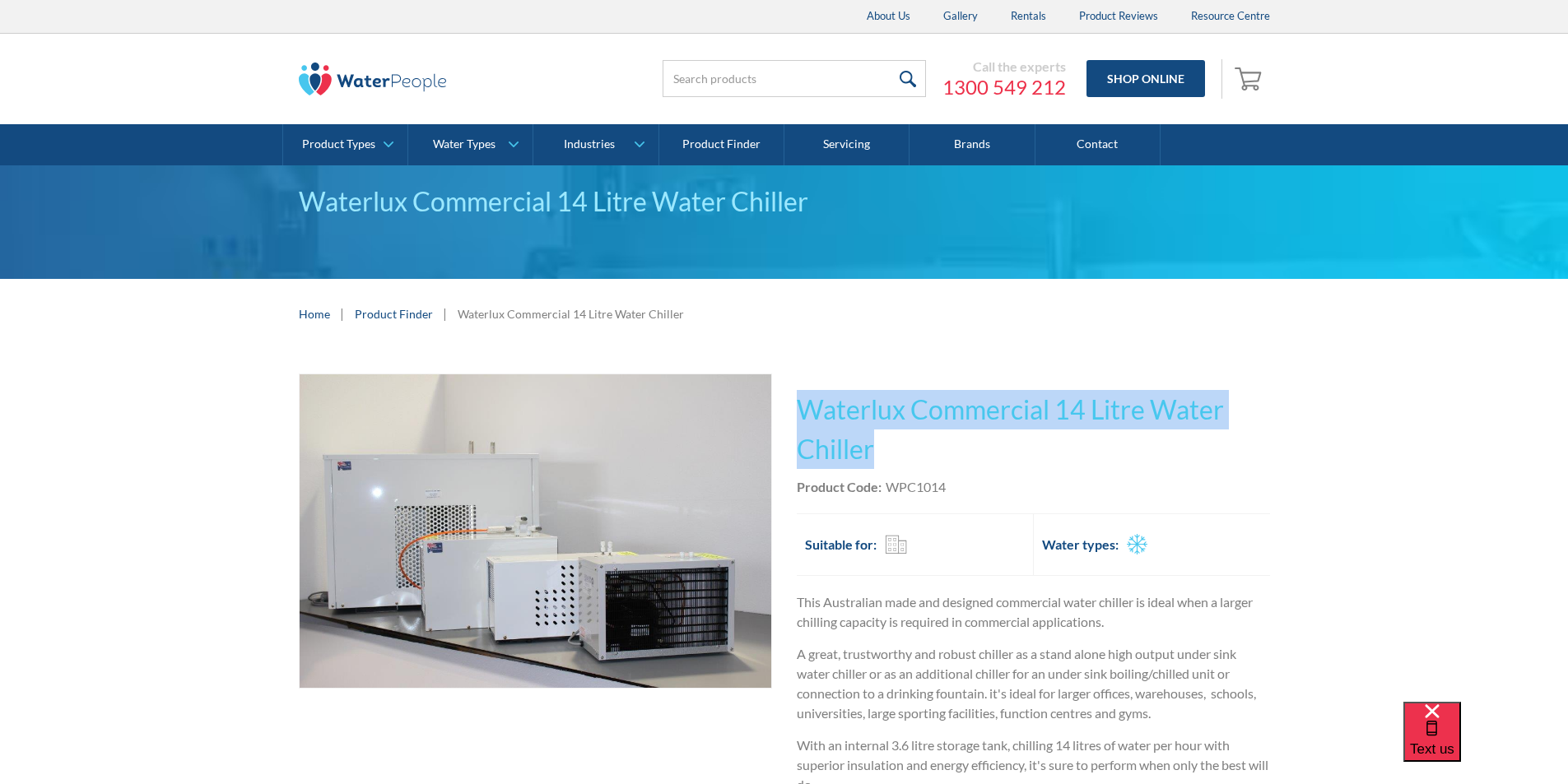
drag, startPoint x: 0, startPoint y: 0, endPoint x: 799, endPoint y: 401, distance: 894.0
click at [799, 401] on h1 "Waterlux Commercial 14 Litre Water Chiller" at bounding box center [1033, 429] width 474 height 79
copy h1 "Waterlux Commercial 14 Litre Water Chiller"
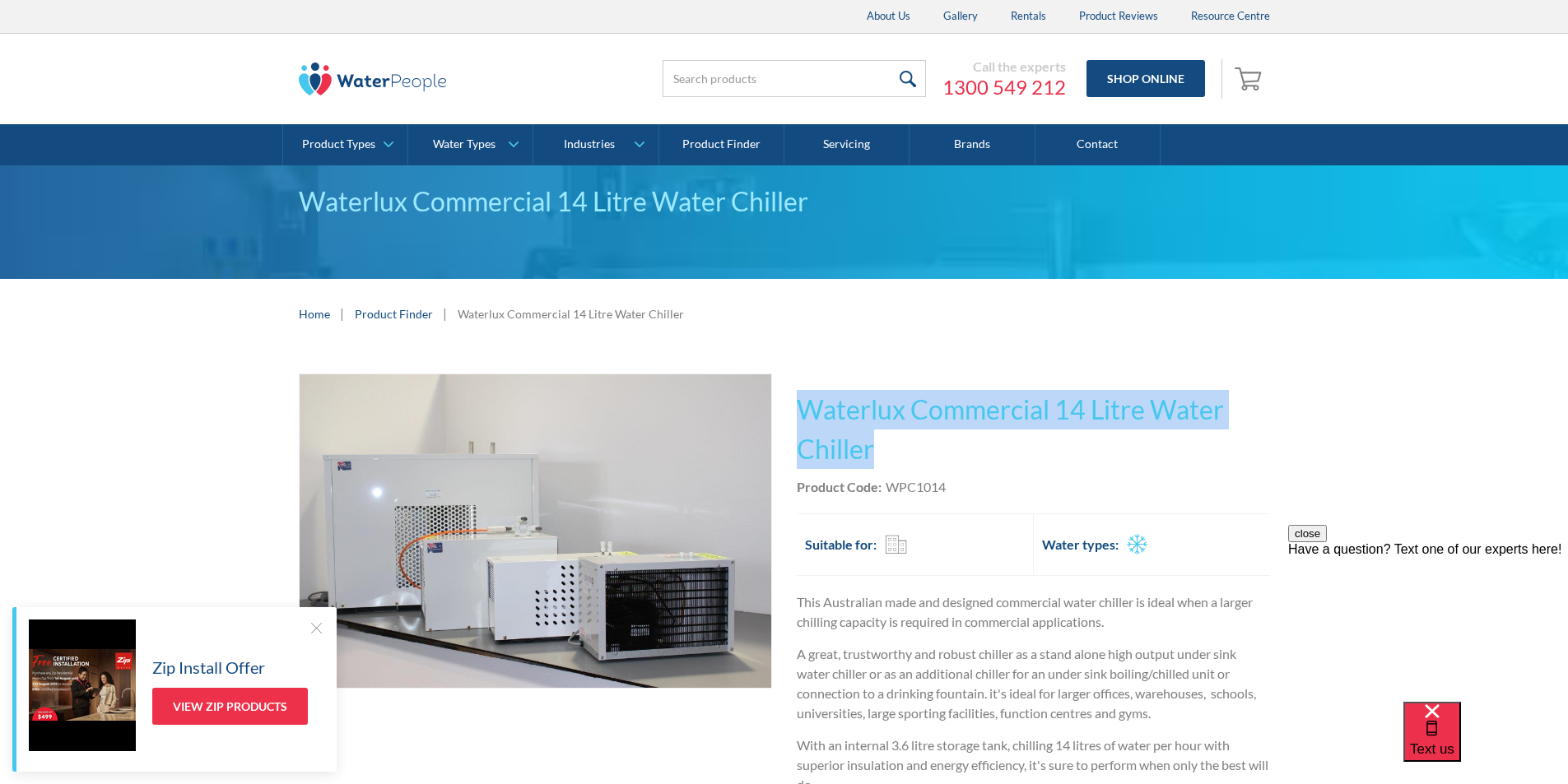
scroll to position [164, 0]
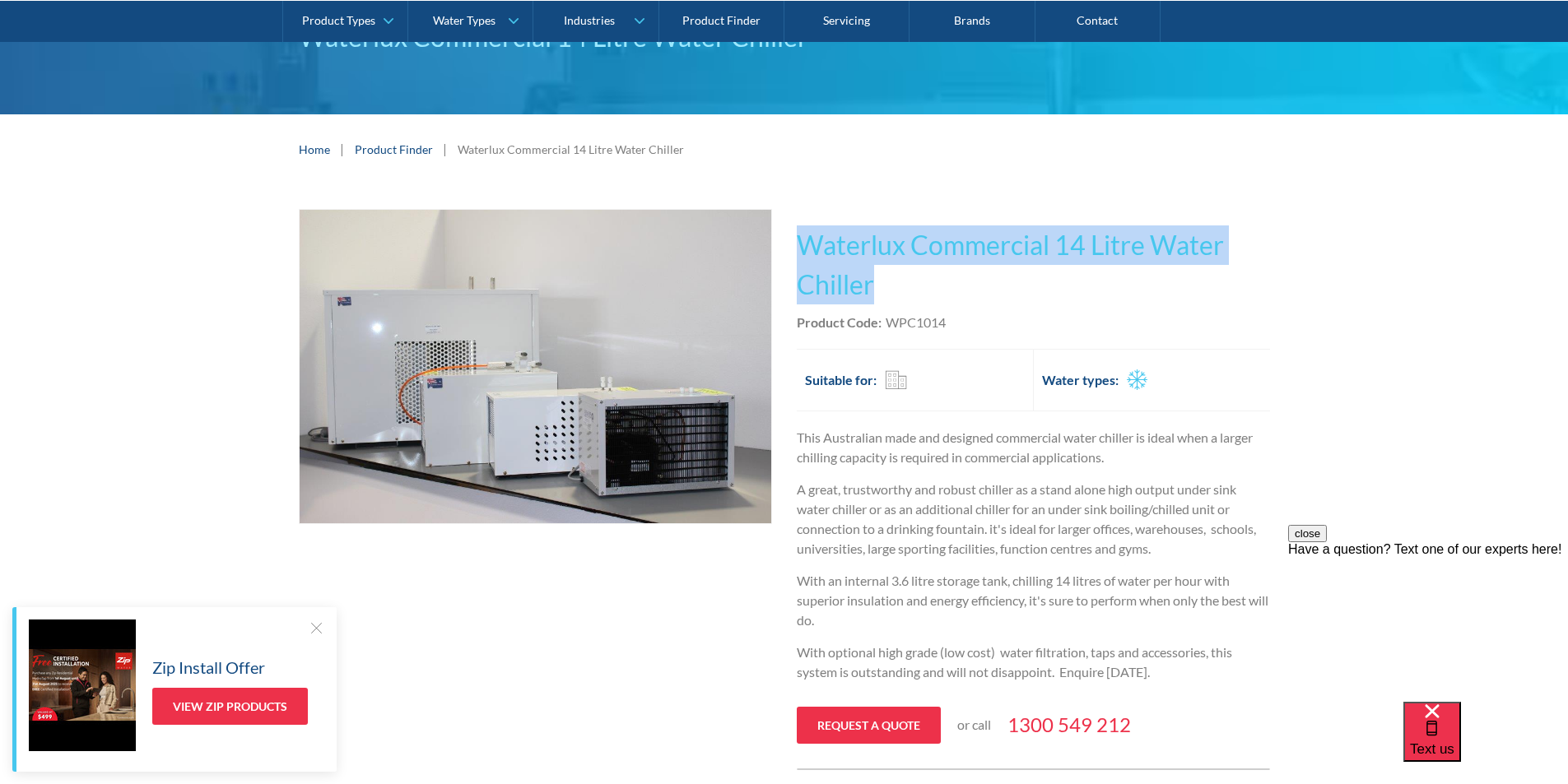
click at [576, 334] on img "open lightbox" at bounding box center [535, 366] width 472 height 314
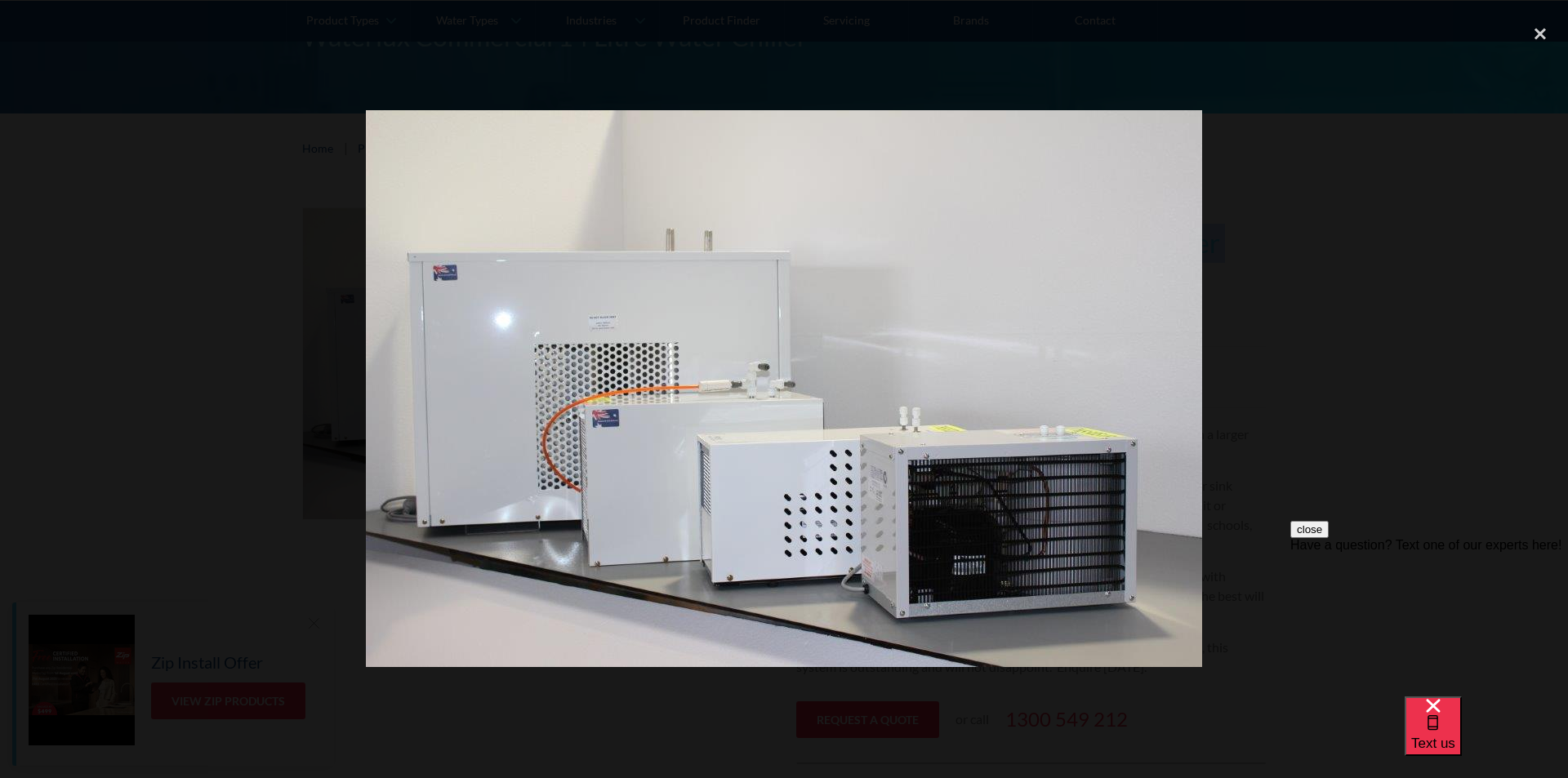
click at [710, 260] on img at bounding box center [784, 388] width 836 height 557
click at [1537, 34] on div "close lightbox" at bounding box center [1540, 33] width 56 height 36
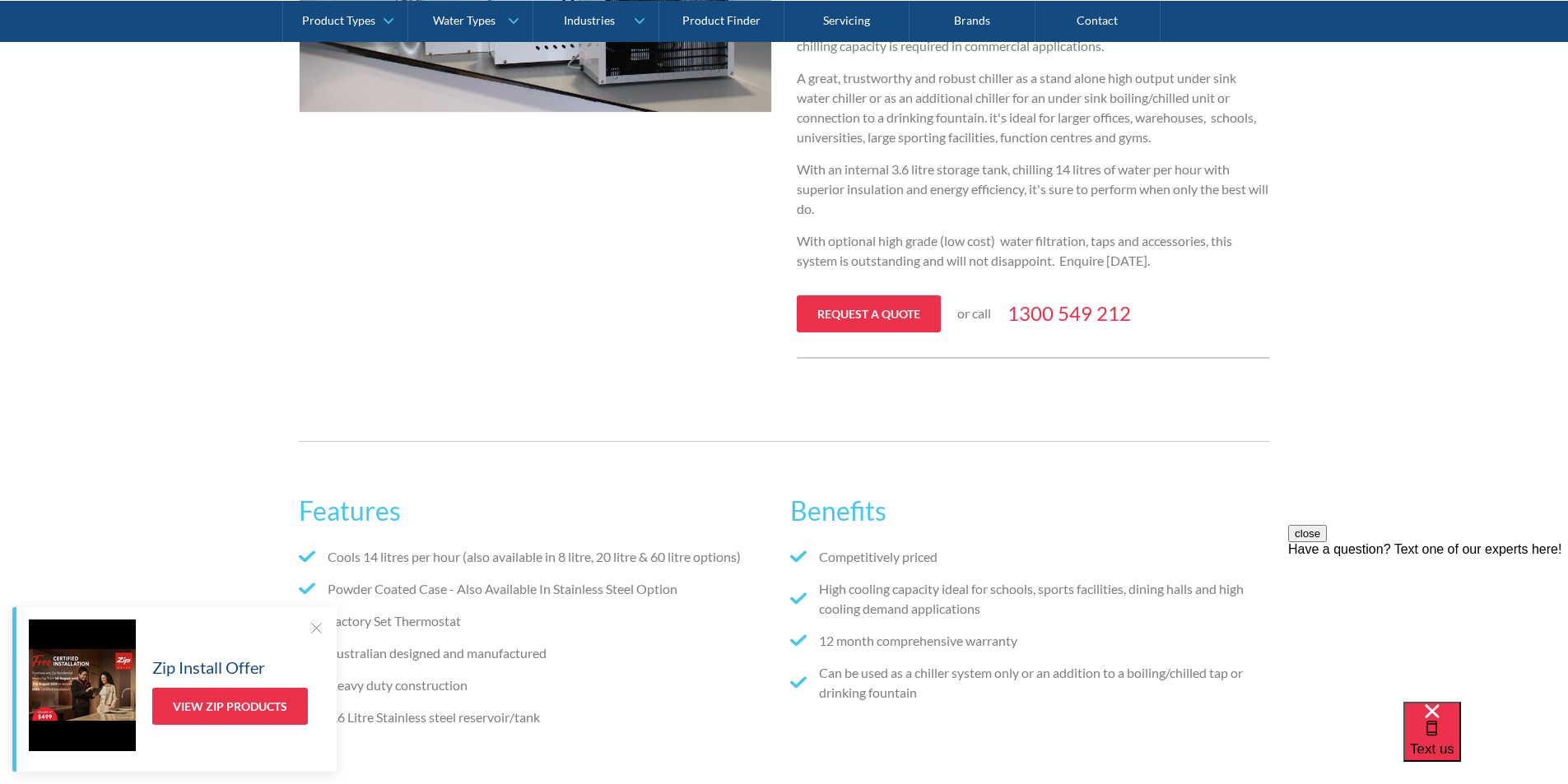
scroll to position [988, 0]
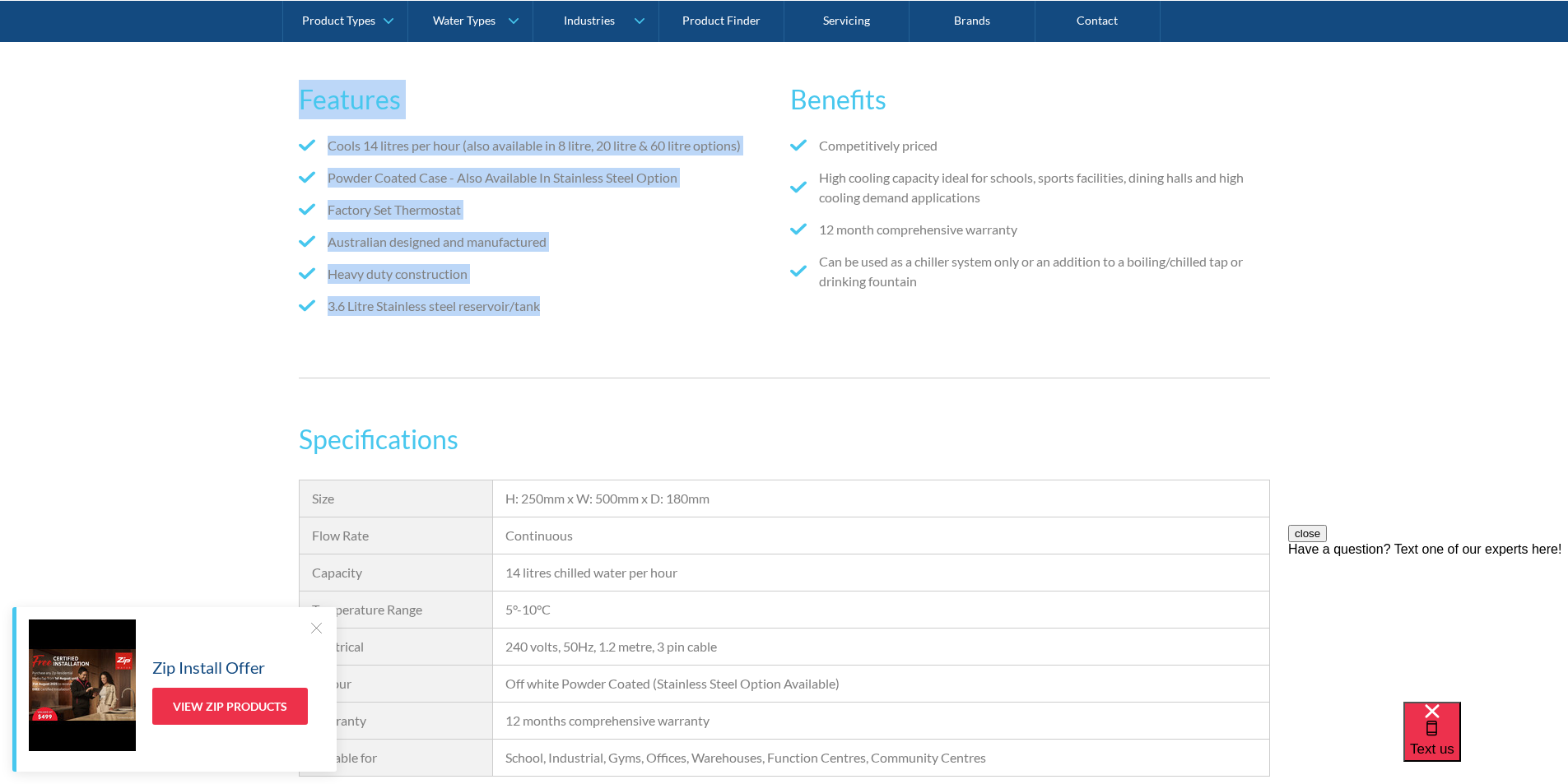
drag, startPoint x: 545, startPoint y: 310, endPoint x: 293, endPoint y: 101, distance: 327.4
click at [289, 101] on div "Features Cools 14 litres per hour (also available in 8 litre, 20 litre & 60 lit…" at bounding box center [784, 204] width 1568 height 399
copy div "Features Cools 14 litres per hour (also available in 8 litre, 20 litre & 60 lit…"
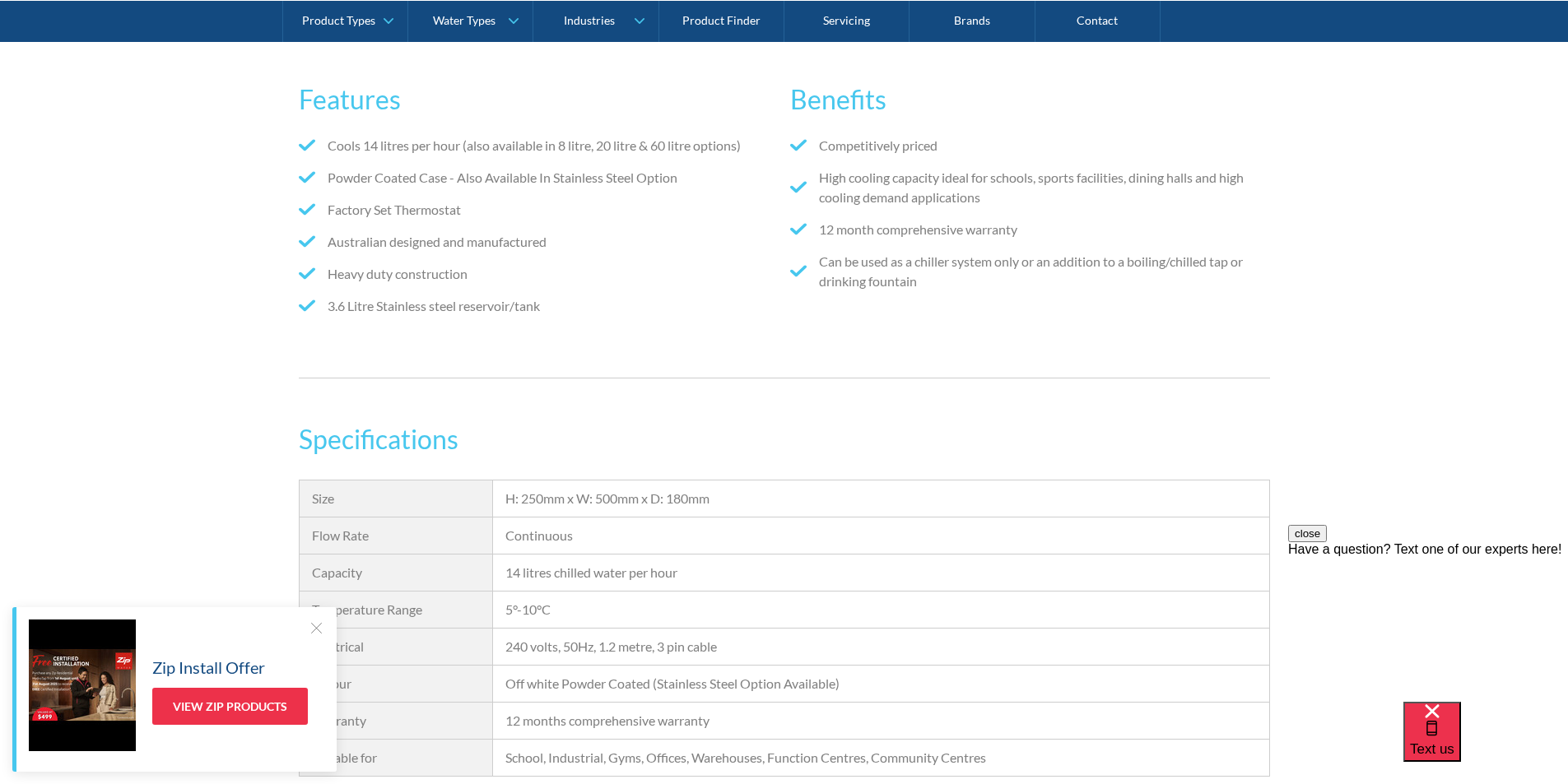
click at [951, 307] on div "Competitively priced High cooling capacity ideal for schools, sports facilities…" at bounding box center [1029, 228] width 479 height 184
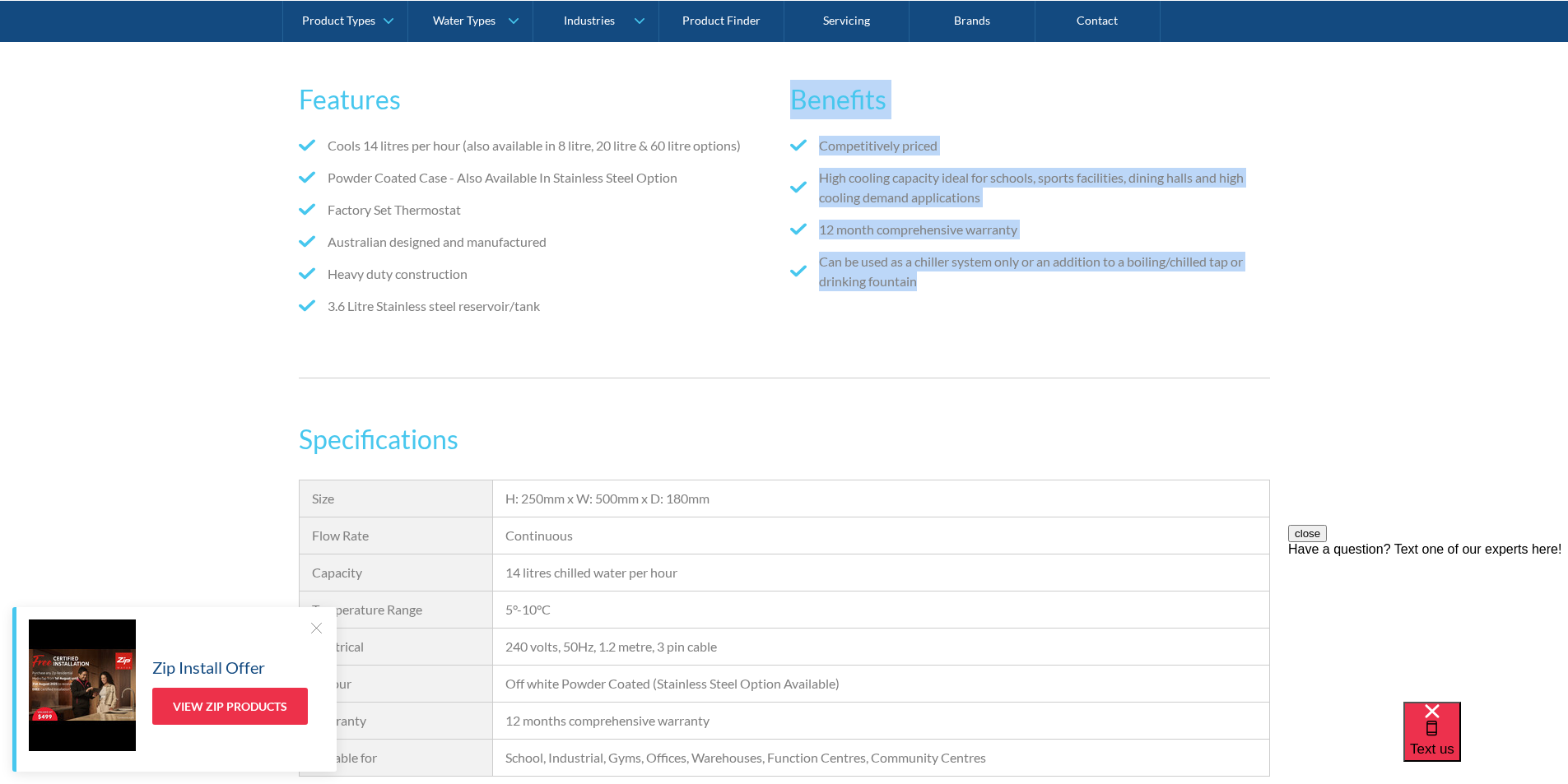
drag, startPoint x: 937, startPoint y: 287, endPoint x: 795, endPoint y: 96, distance: 238.0
click at [795, 96] on div "Benefits Competitively priced High cooling capacity ideal for schools, sports f…" at bounding box center [1029, 204] width 479 height 282
copy div "Benefits Competitively priced High cooling capacity ideal for schools, sports f…"
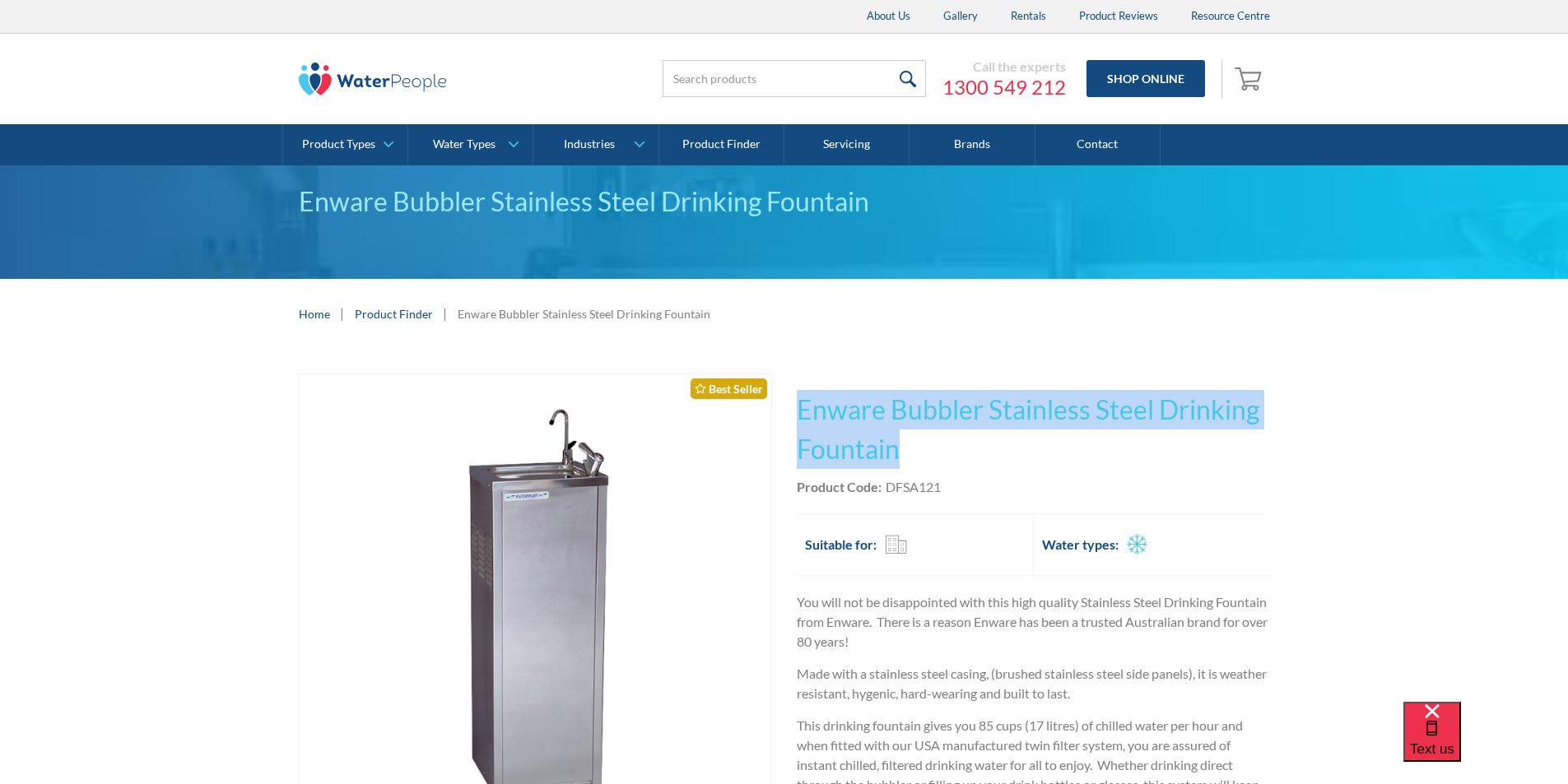
drag, startPoint x: 904, startPoint y: 452, endPoint x: 811, endPoint y: 417, distance: 99.4
click at [800, 413] on h1 "Enware Bubbler Stainless Steel Drinking Fountain" at bounding box center [1033, 429] width 474 height 79
copy h1 "Enware Bubbler Stainless Steel Drinking Fountain"
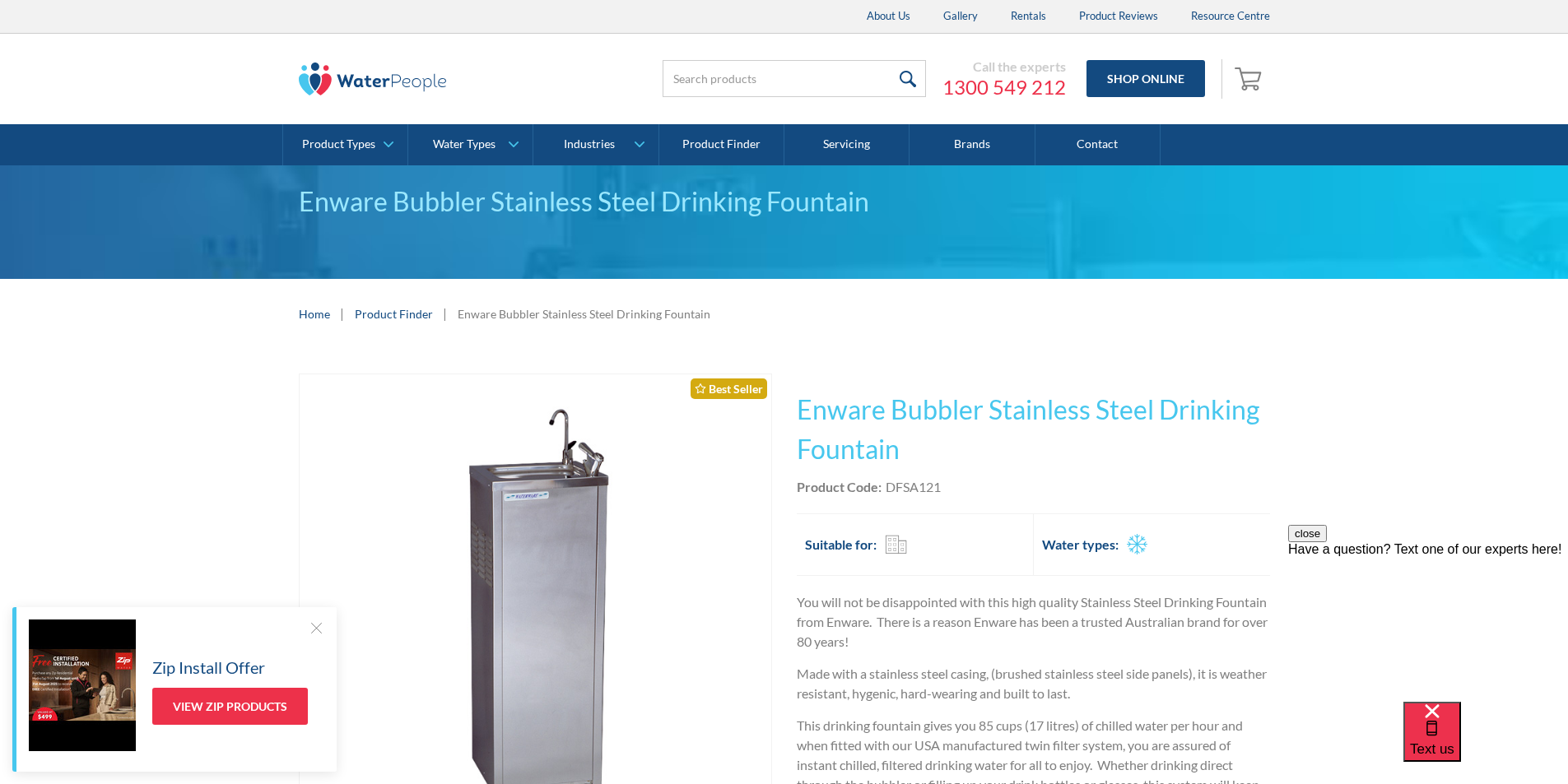
click at [968, 488] on div "Product Code: DFSA121" at bounding box center [1033, 487] width 474 height 20
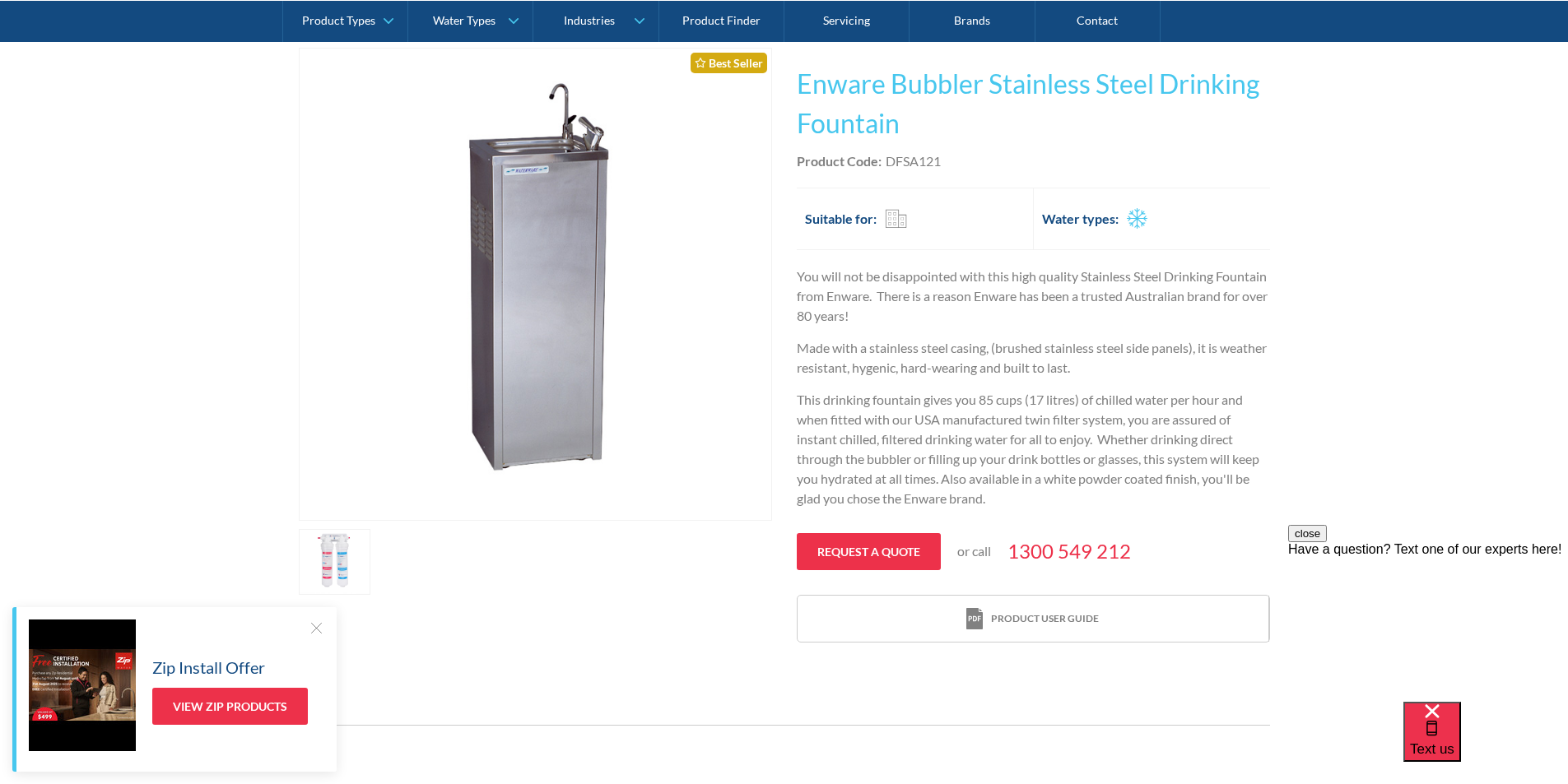
scroll to position [83, 0]
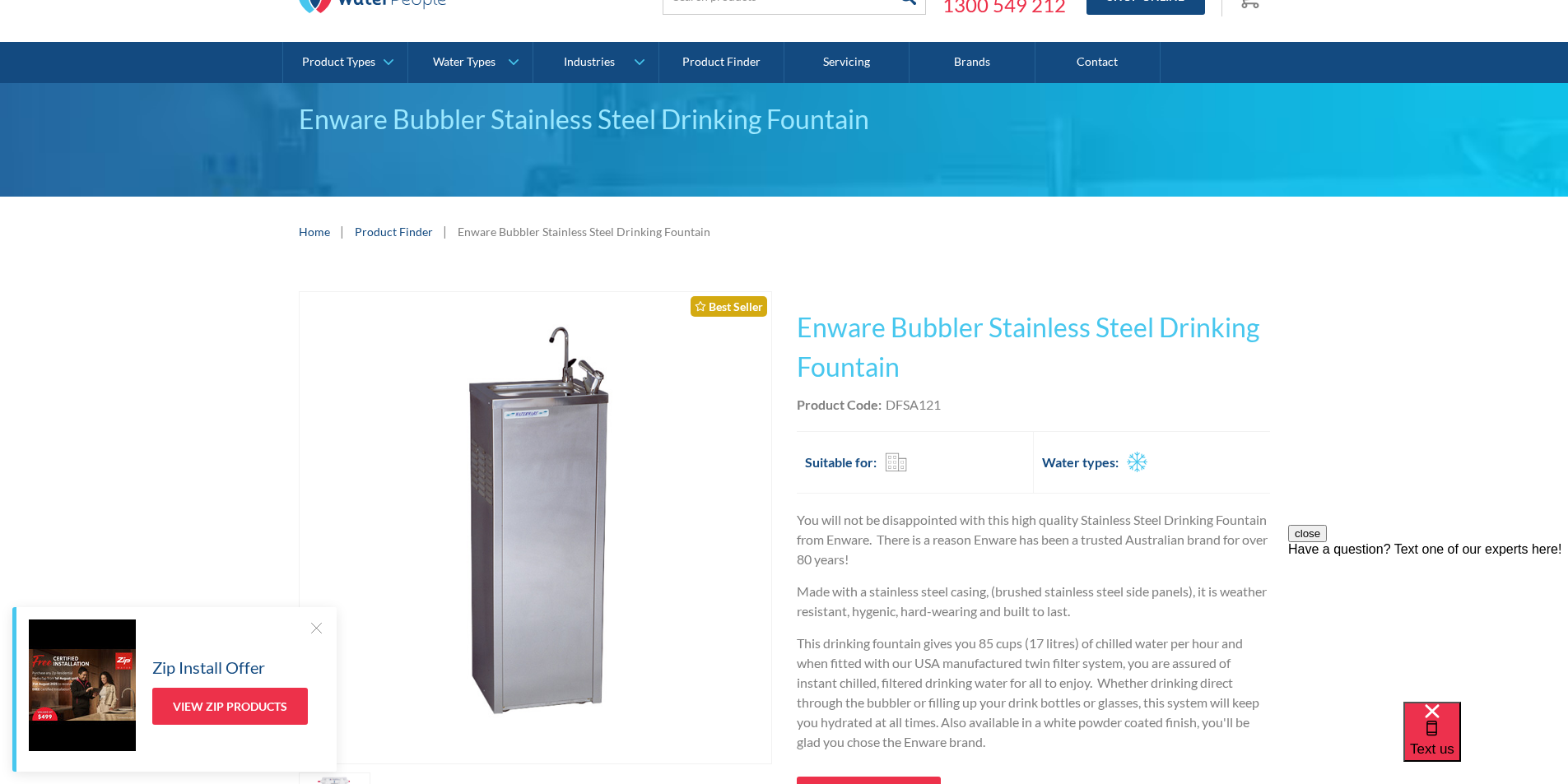
click at [946, 409] on div "Product Code: DFSA121" at bounding box center [1033, 404] width 474 height 20
drag, startPoint x: 943, startPoint y: 404, endPoint x: 887, endPoint y: 411, distance: 56.4
click at [887, 411] on div "Product Code: DFSA121" at bounding box center [1033, 404] width 474 height 20
copy div "DFSA121"
